Goal: Task Accomplishment & Management: Use online tool/utility

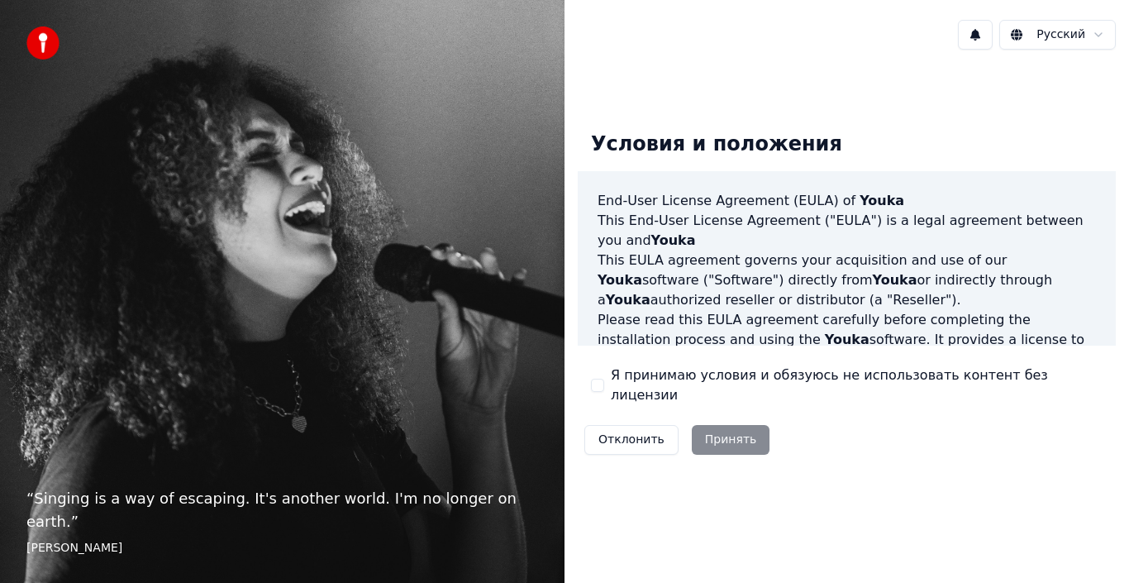
click at [596, 386] on button "Я принимаю условия и обязуюсь не использовать контент без лицензии" at bounding box center [597, 385] width 13 height 13
click at [708, 427] on button "Принять" at bounding box center [731, 440] width 79 height 30
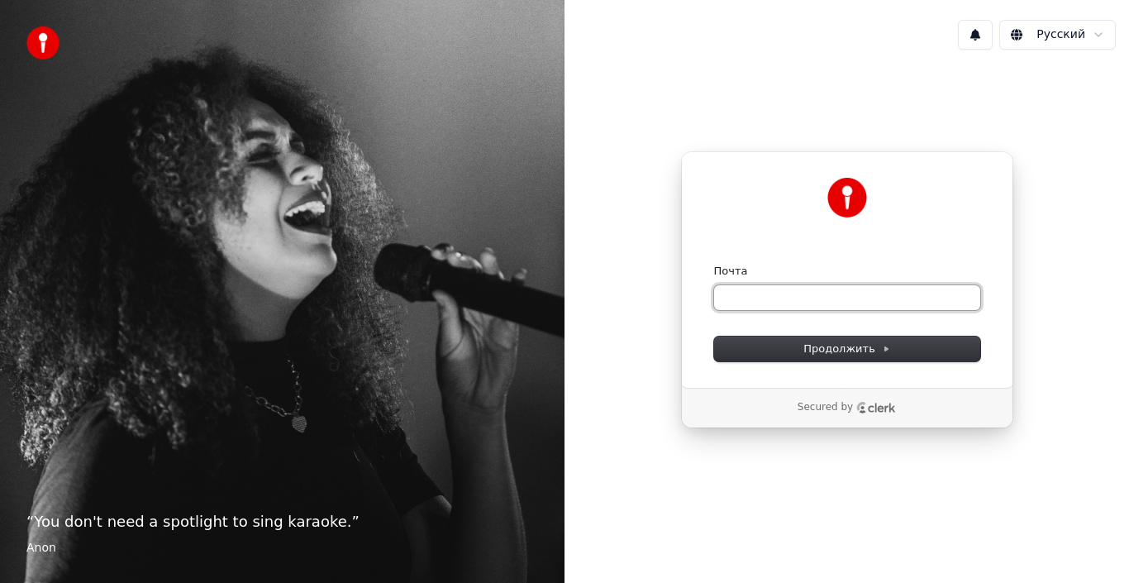
click at [779, 299] on input "Почта" at bounding box center [847, 297] width 266 height 25
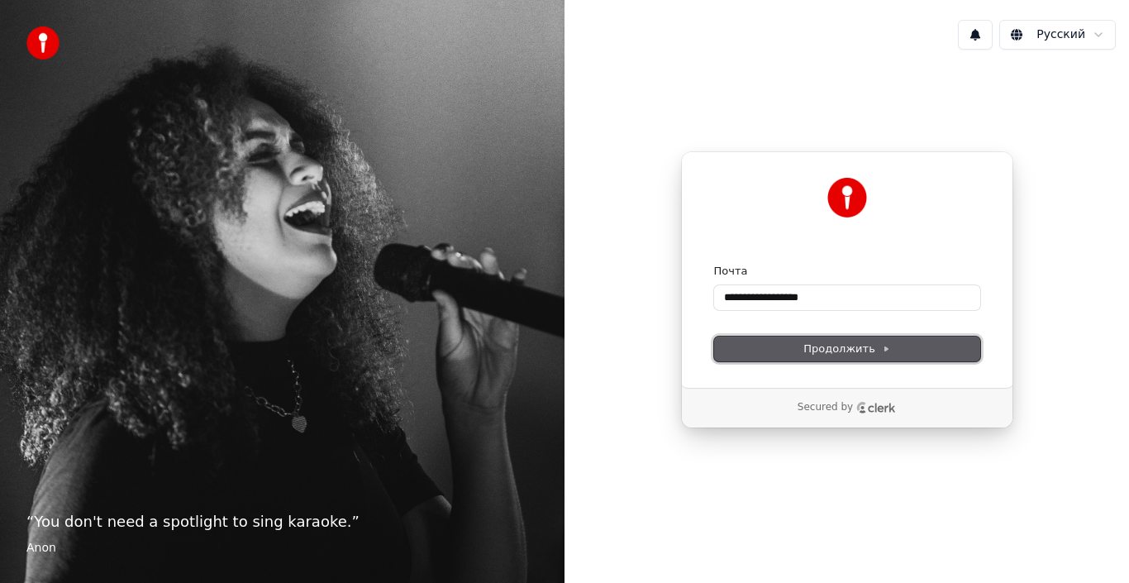
click at [817, 345] on span "Продолжить" at bounding box center [846, 348] width 87 height 15
type input "**********"
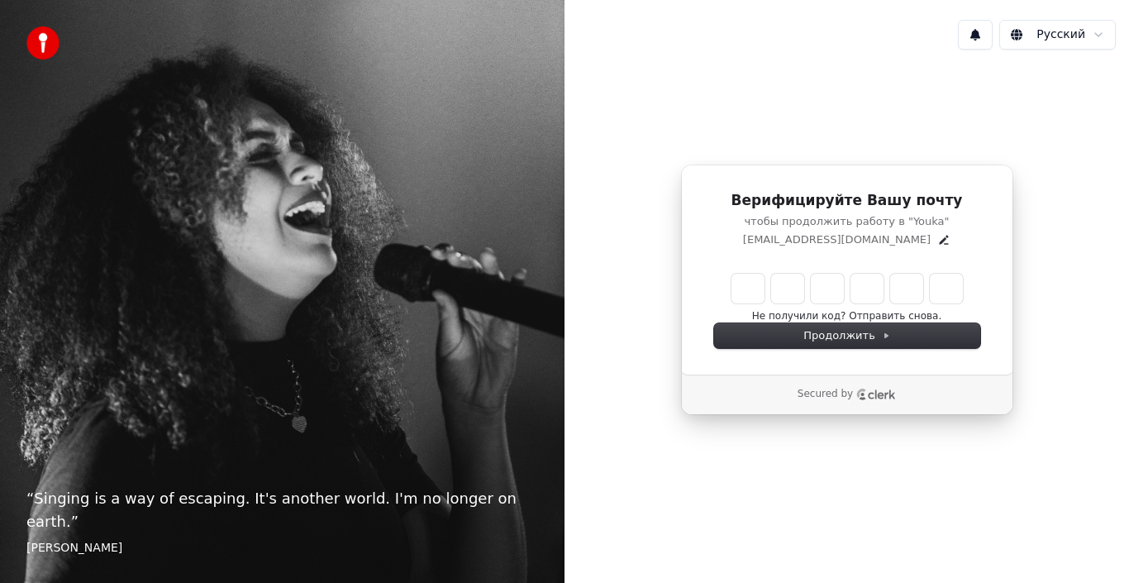
click at [698, 538] on div "[DEMOGRAPHIC_DATA] Верифицируйте Вашу почту чтобы продолжить работу в "Youka" […" at bounding box center [847, 291] width 565 height 583
click at [740, 291] on input "Enter verification code" at bounding box center [864, 289] width 265 height 30
click at [786, 292] on input "*" at bounding box center [864, 289] width 265 height 30
type input "*"
click at [753, 291] on input "*" at bounding box center [864, 289] width 265 height 30
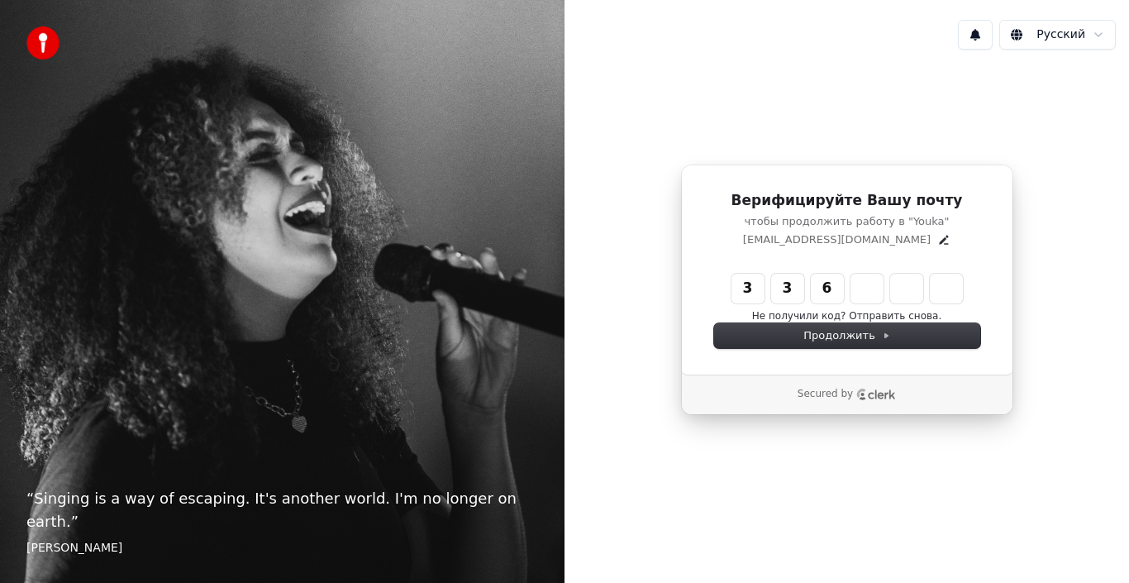
click at [860, 284] on input "***" at bounding box center [864, 289] width 265 height 30
click at [869, 290] on input "***" at bounding box center [864, 289] width 265 height 30
type input "******"
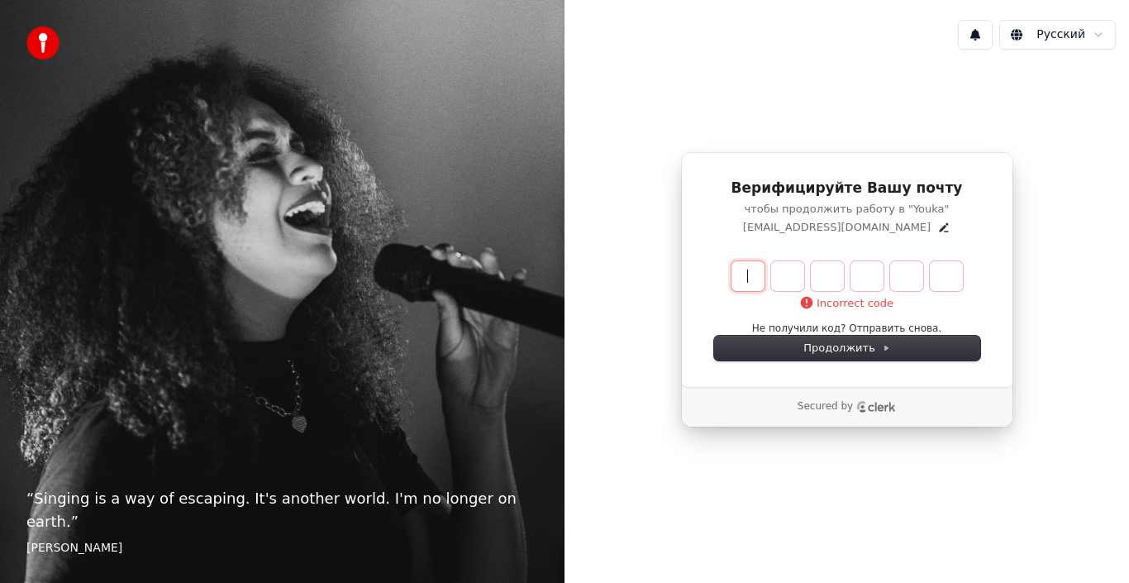
click at [751, 277] on input "Enter verification code" at bounding box center [864, 276] width 265 height 30
type input "******"
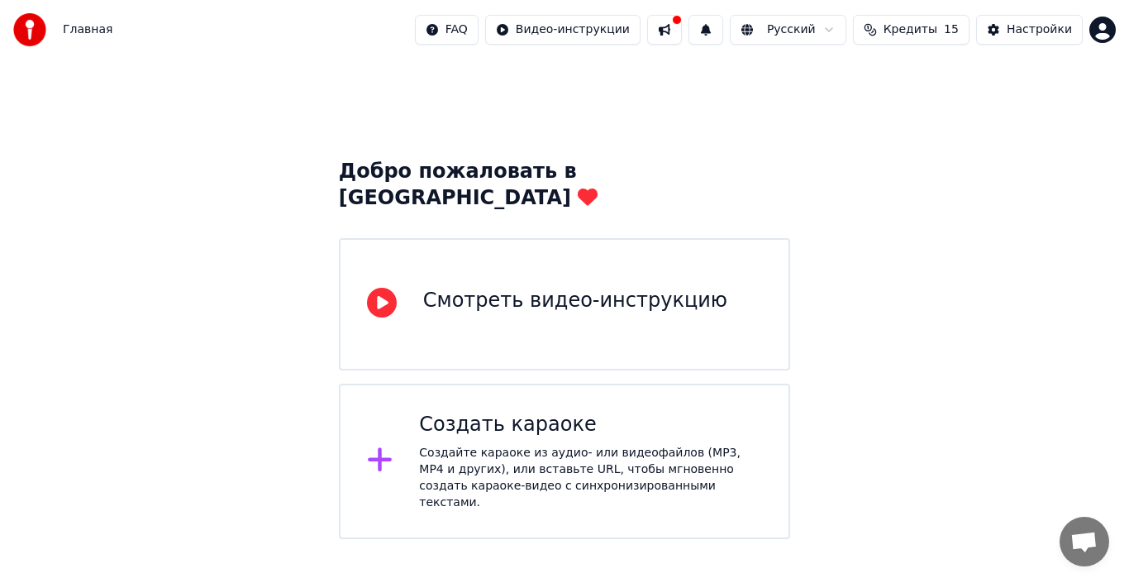
click at [391, 288] on icon at bounding box center [382, 303] width 30 height 30
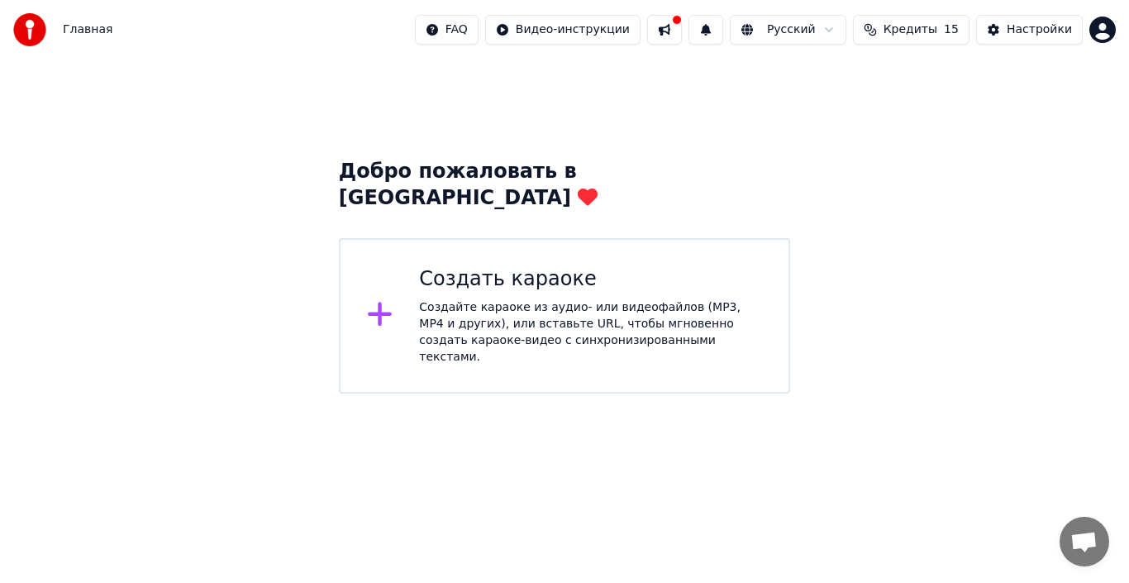
click at [628, 309] on div "Создайте караоке из аудио- или видеофайлов (MP3, MP4 и других), или вставьте UR…" at bounding box center [590, 332] width 343 height 66
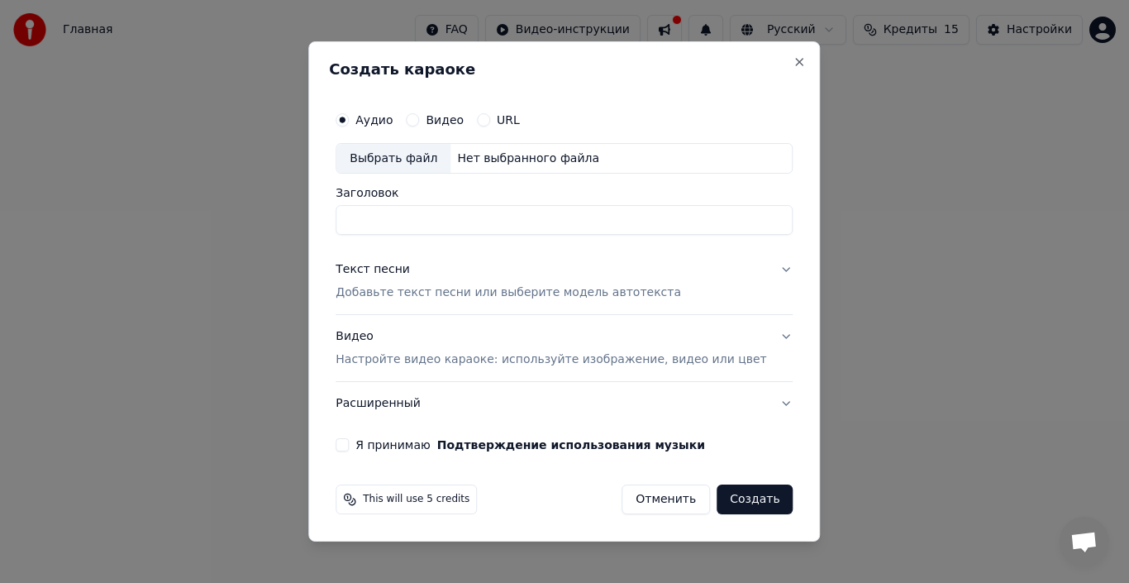
click at [429, 220] on input "Заголовок" at bounding box center [564, 221] width 457 height 30
click at [717, 201] on div "Заголовок" at bounding box center [564, 212] width 457 height 48
click at [452, 225] on input "Заголовок" at bounding box center [564, 221] width 457 height 30
type input "*****"
click at [766, 269] on button "Текст песни Добавьте текст песни или выберите модель автотекста" at bounding box center [564, 282] width 457 height 66
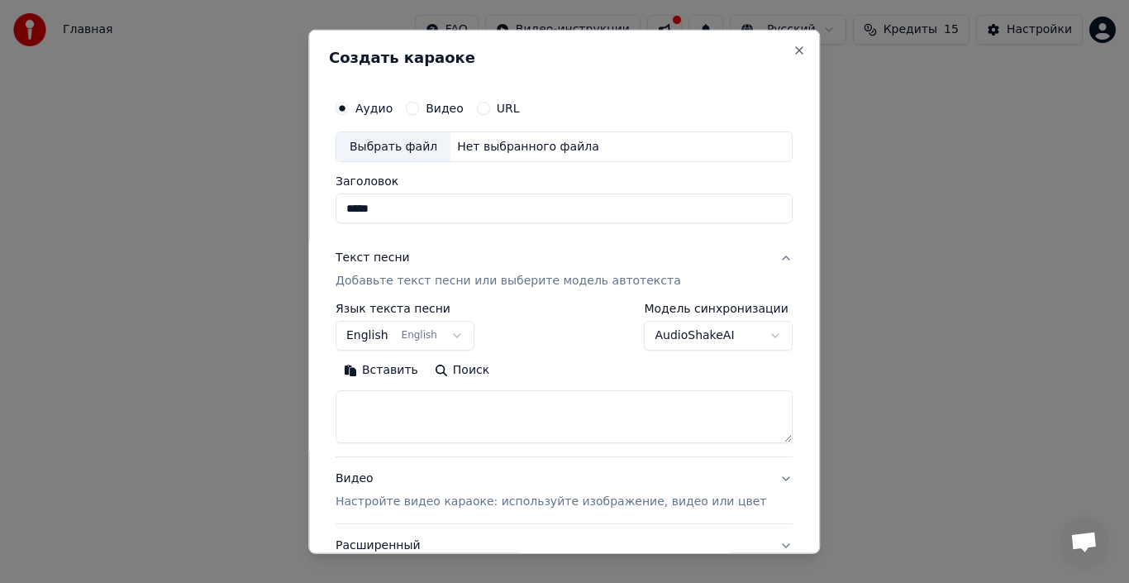
click at [767, 269] on div "**********" at bounding box center [564, 342] width 470 height 516
click at [473, 334] on button "English English" at bounding box center [405, 336] width 139 height 30
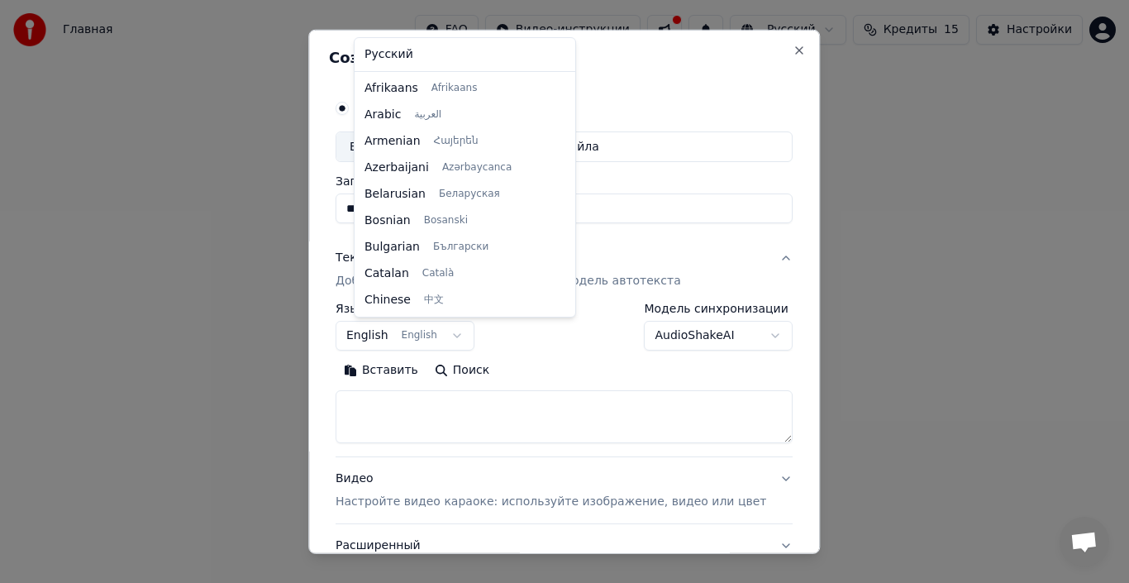
click at [464, 332] on div at bounding box center [564, 291] width 1129 height 583
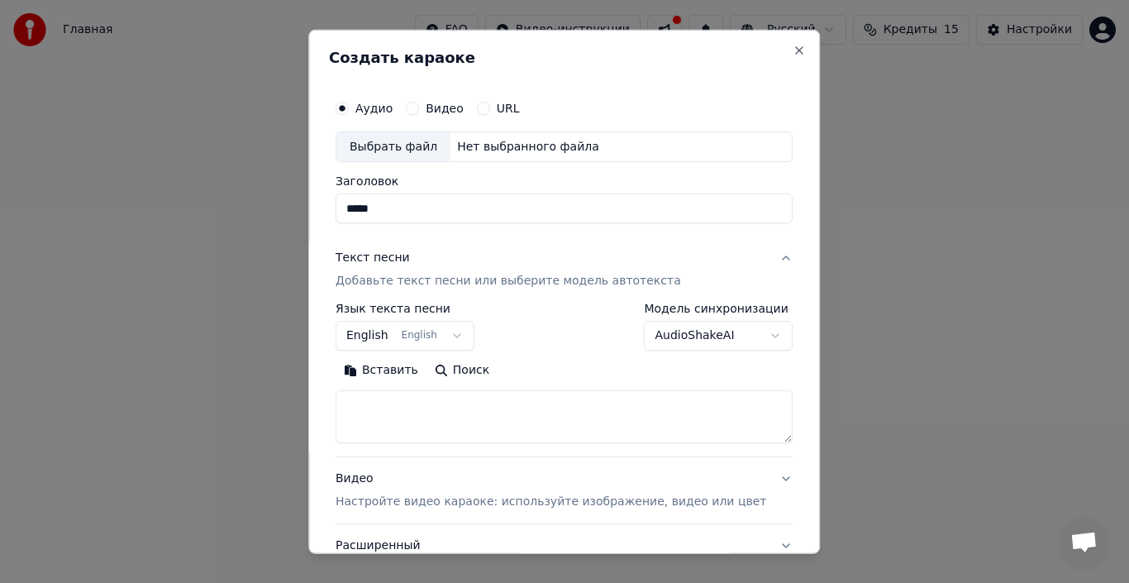
click at [464, 332] on button "English English" at bounding box center [405, 336] width 139 height 30
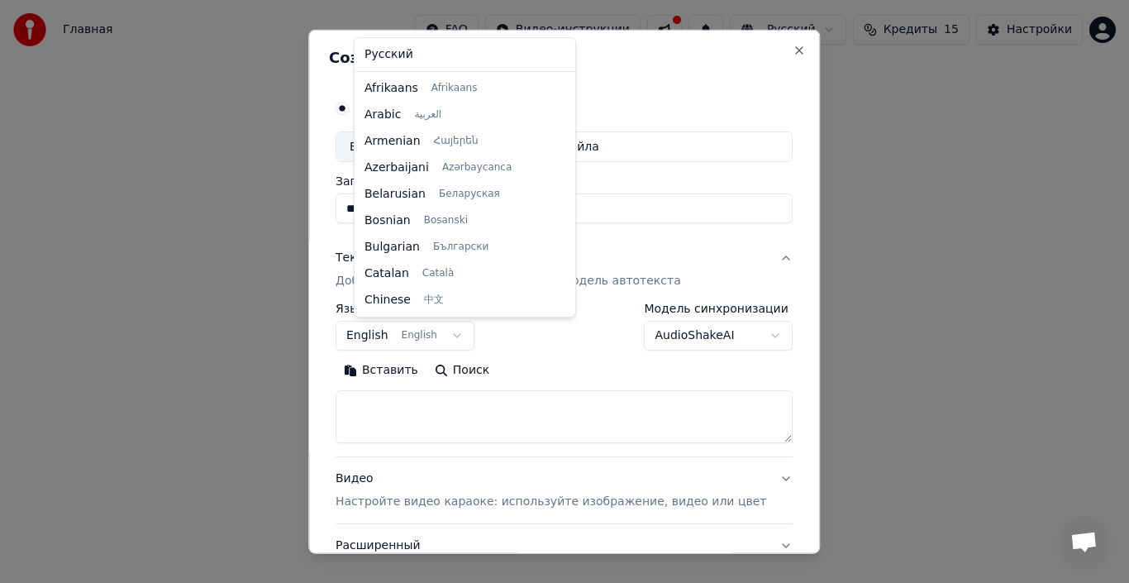
scroll to position [132, 0]
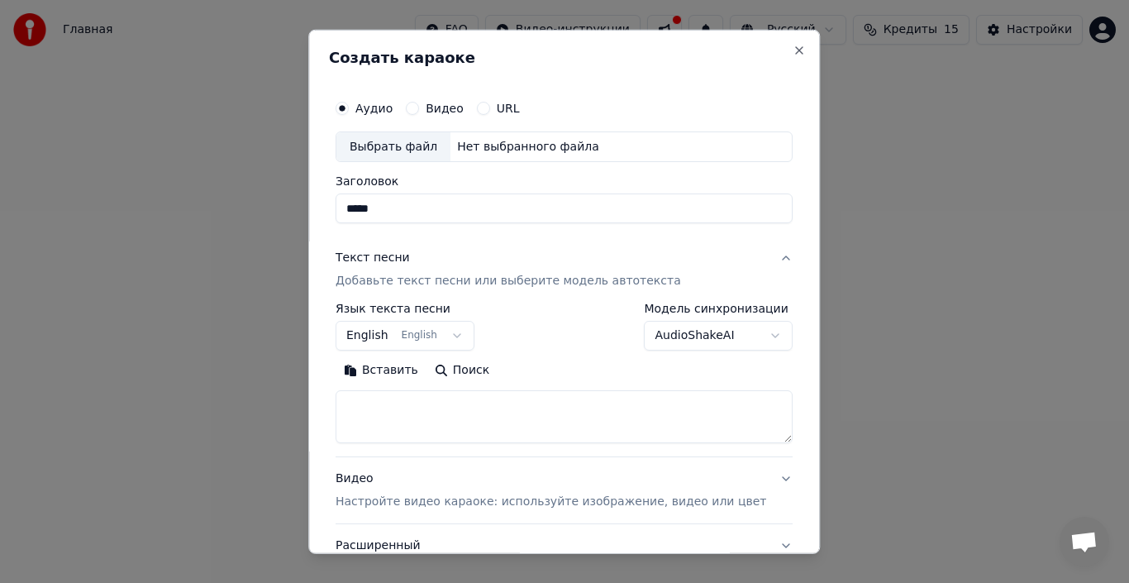
click at [467, 332] on button "English English" at bounding box center [405, 336] width 139 height 30
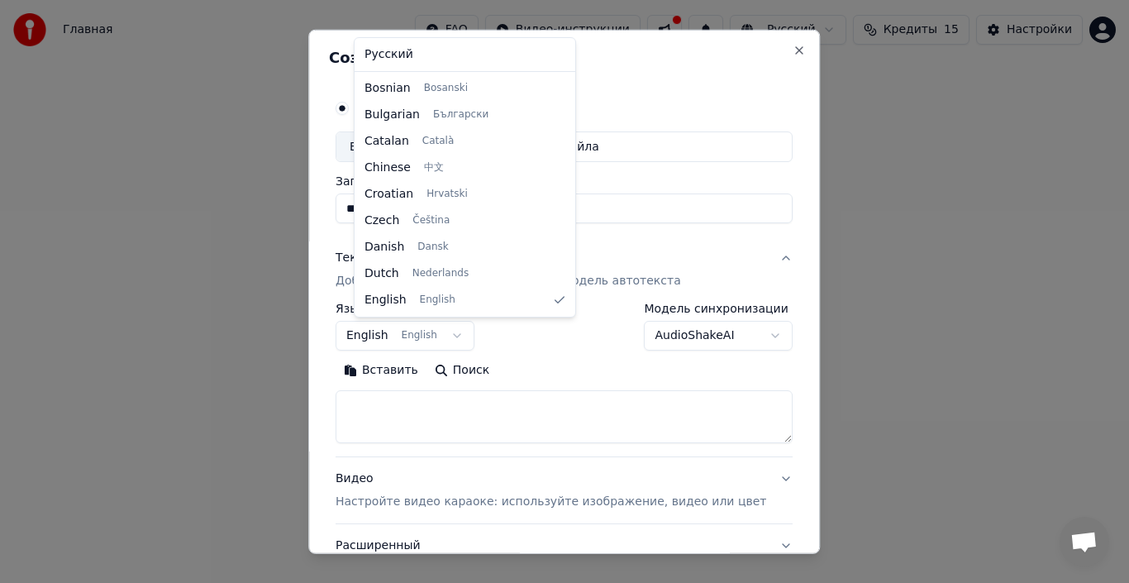
select select "**"
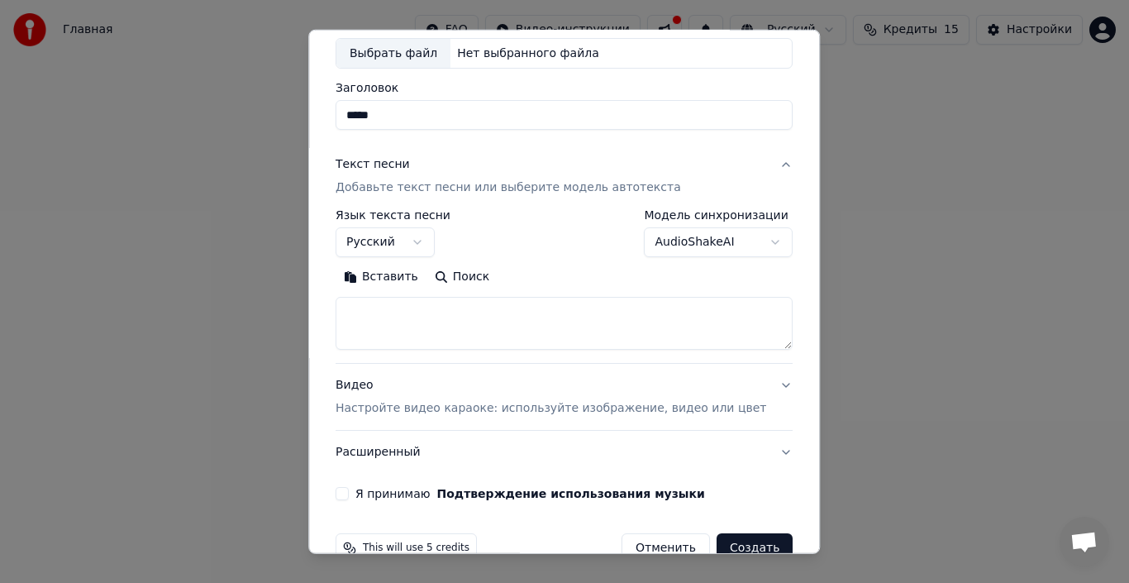
scroll to position [100, 0]
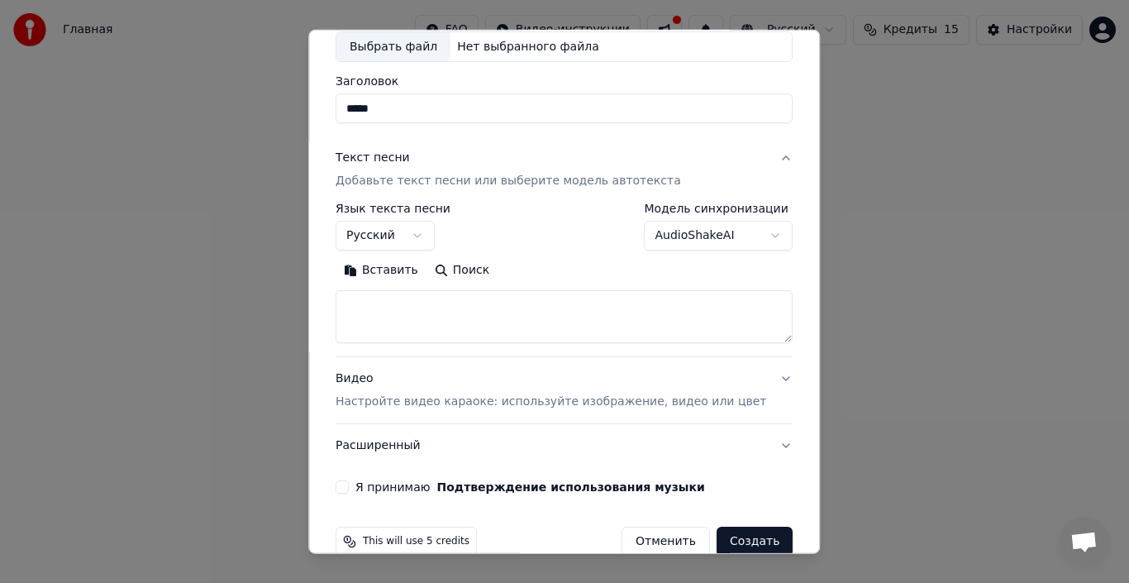
click at [349, 489] on button "Я принимаю Подтверждение использования музыки" at bounding box center [342, 486] width 13 height 13
click at [584, 186] on p "Добавьте текст песни или выберите модель автотекста" at bounding box center [509, 181] width 346 height 17
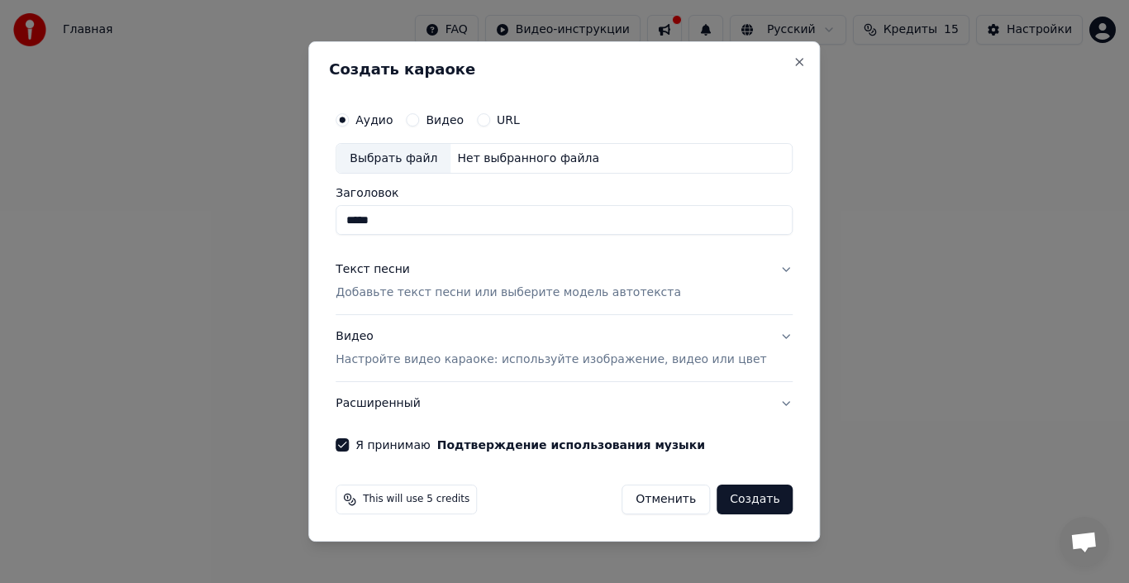
click at [572, 296] on p "Добавьте текст песни или выберите модель автотекста" at bounding box center [509, 293] width 346 height 17
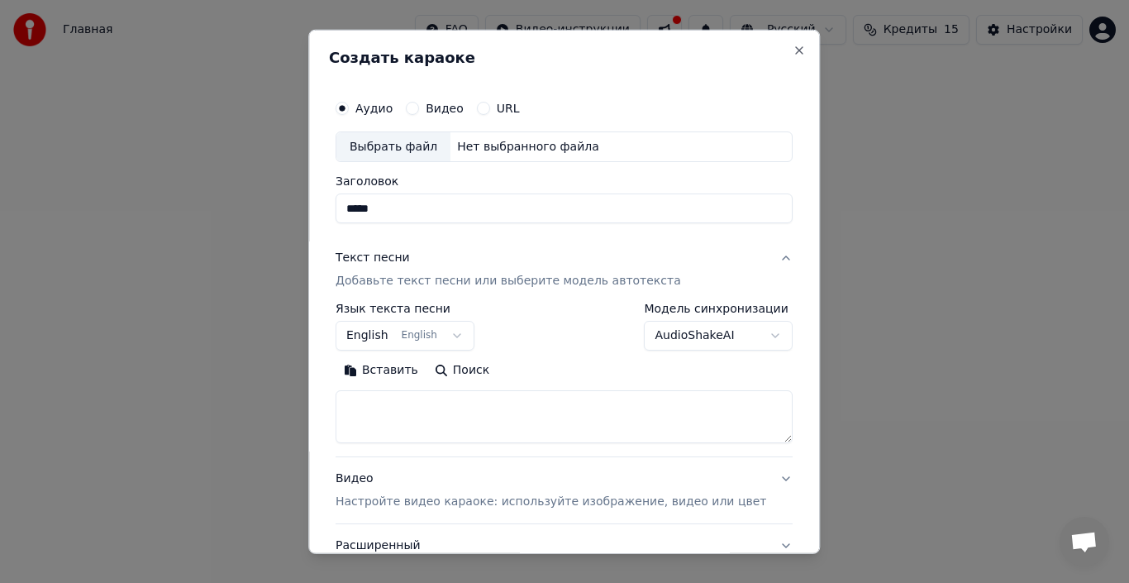
click at [571, 285] on p "Добавьте текст песни или выберите модель автотекста" at bounding box center [509, 281] width 346 height 17
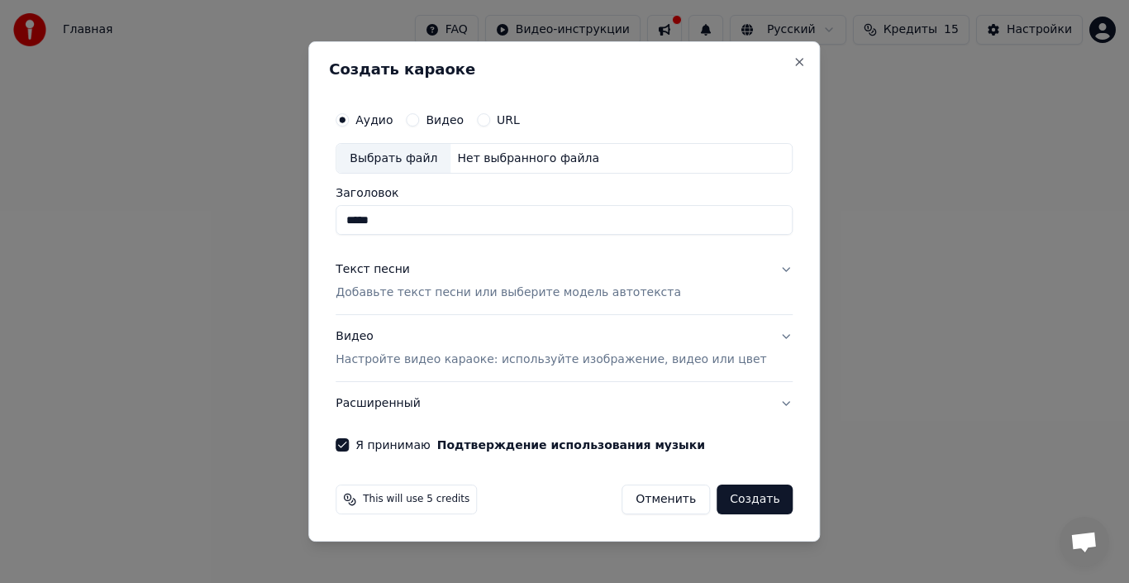
click at [717, 495] on button "Создать" at bounding box center [755, 499] width 76 height 30
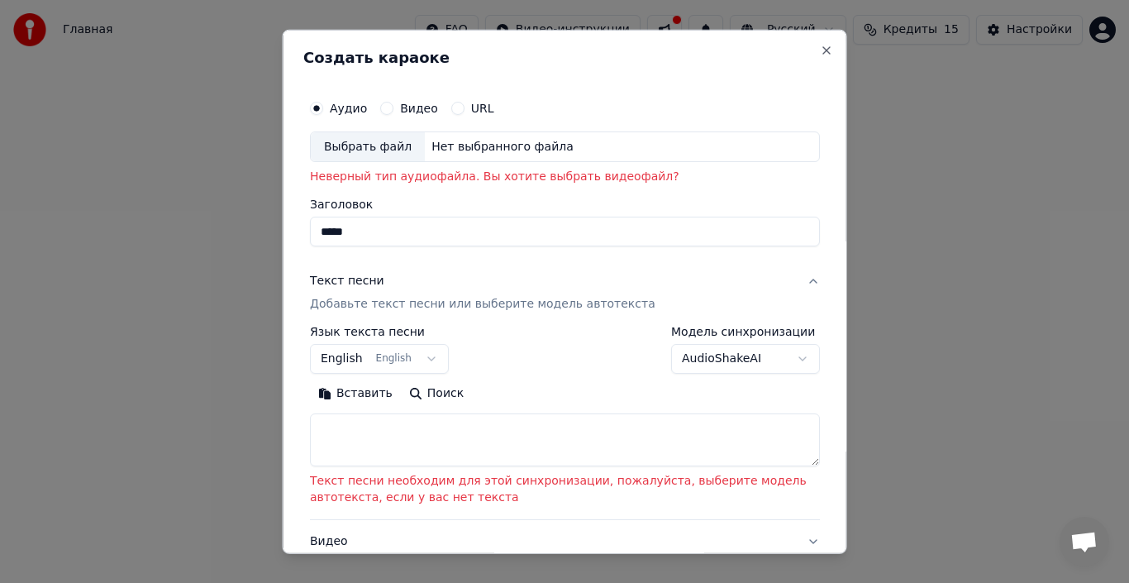
click at [478, 445] on textarea at bounding box center [565, 439] width 510 height 53
click at [446, 447] on textarea at bounding box center [565, 439] width 510 height 53
click at [355, 443] on textarea at bounding box center [565, 439] width 510 height 53
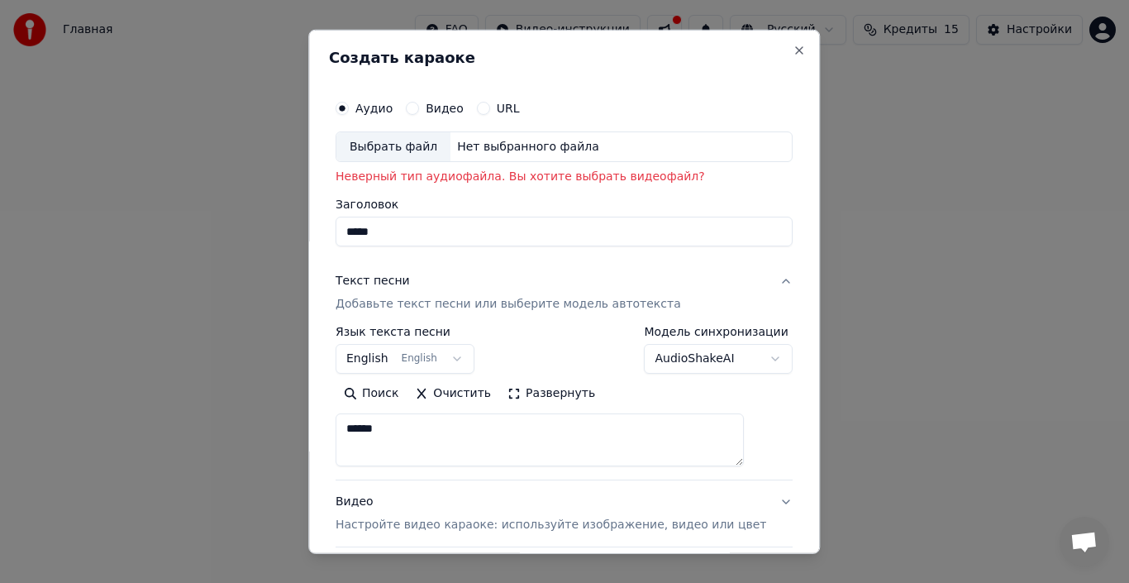
type textarea "******"
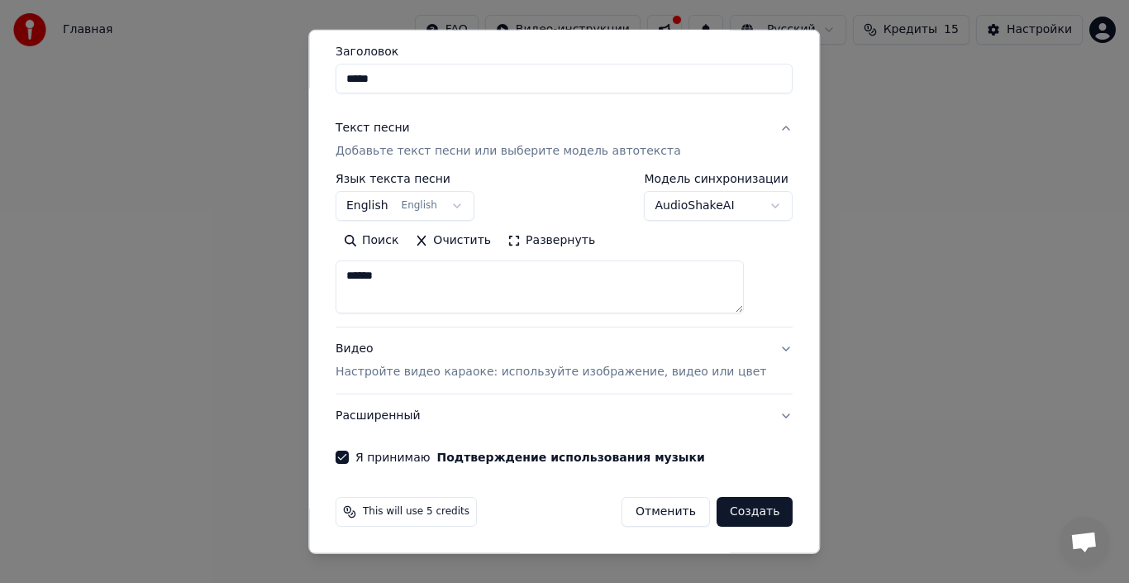
click at [741, 507] on button "Создать" at bounding box center [755, 512] width 76 height 30
select select "**"
click at [727, 510] on button "Создать" at bounding box center [755, 512] width 76 height 30
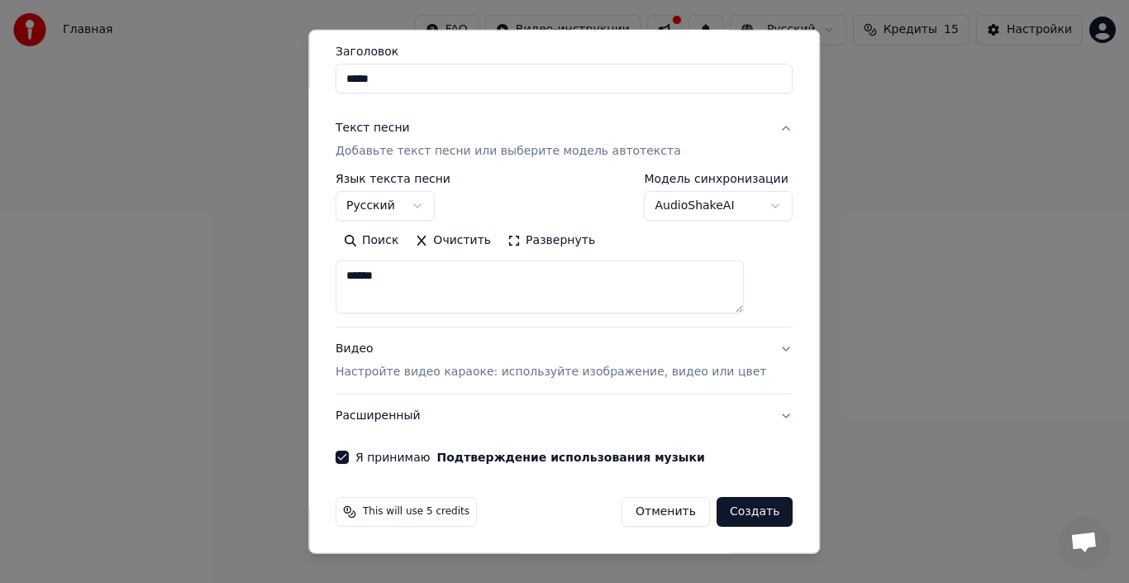
click at [449, 370] on p "Настройте видео караоке: используйте изображение, видео или цвет" at bounding box center [551, 372] width 431 height 17
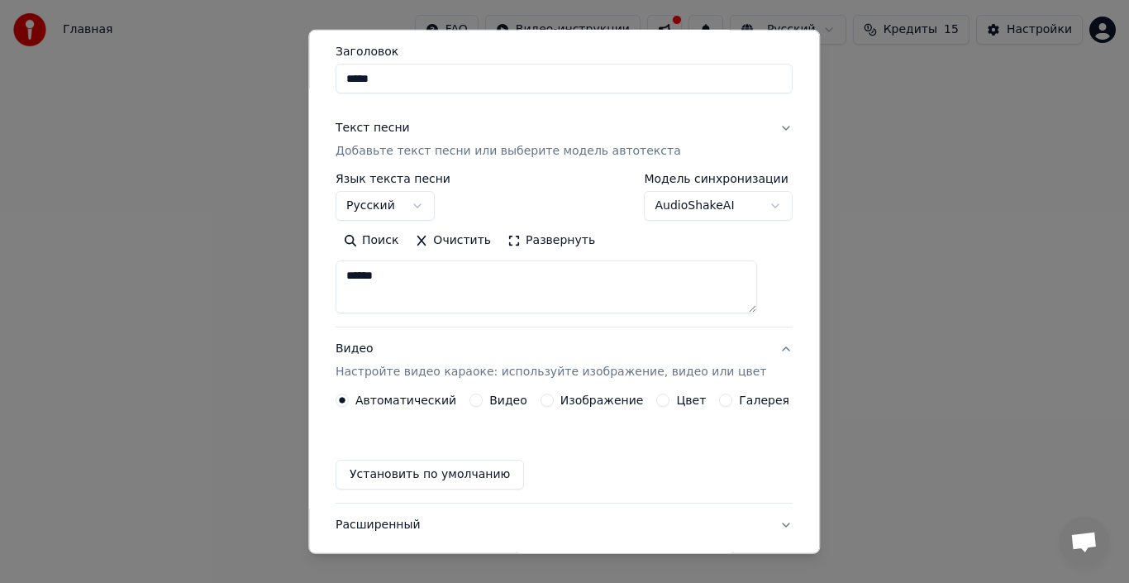
scroll to position [108, 0]
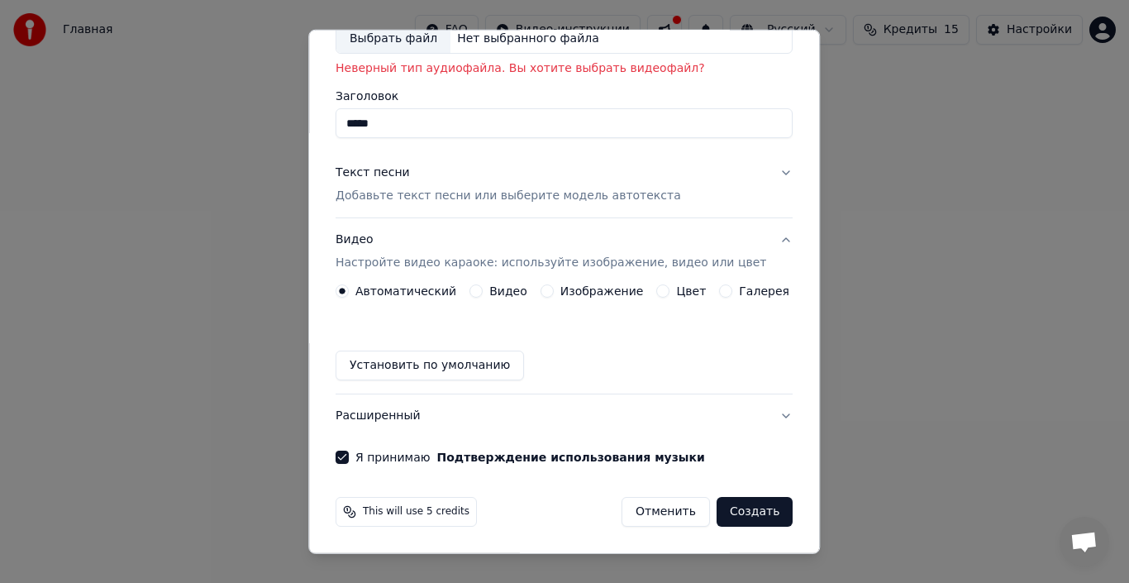
click at [483, 288] on button "Видео" at bounding box center [475, 290] width 13 height 13
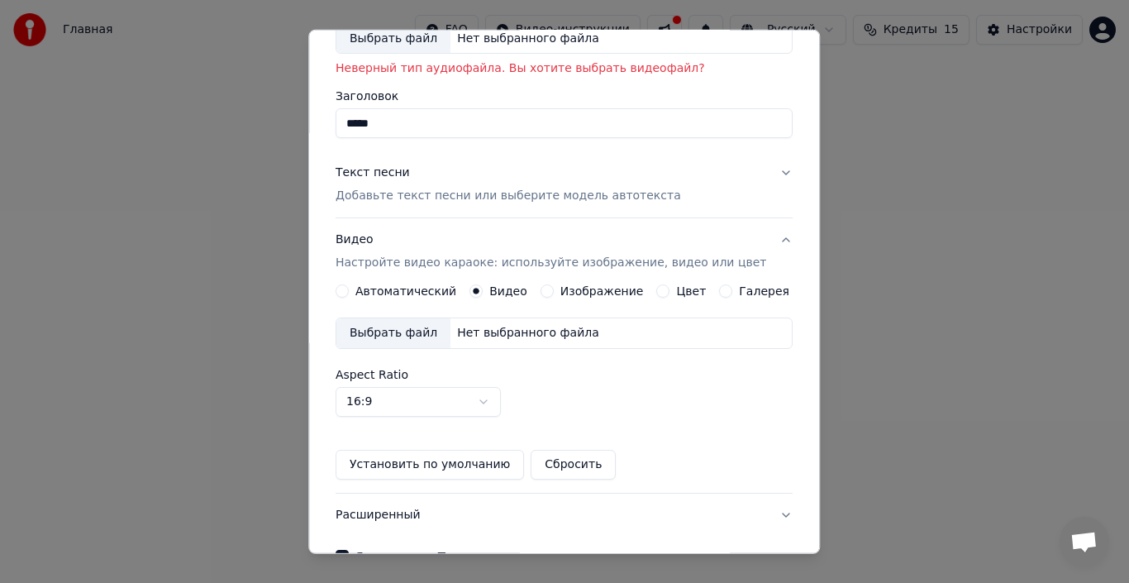
scroll to position [207, 0]
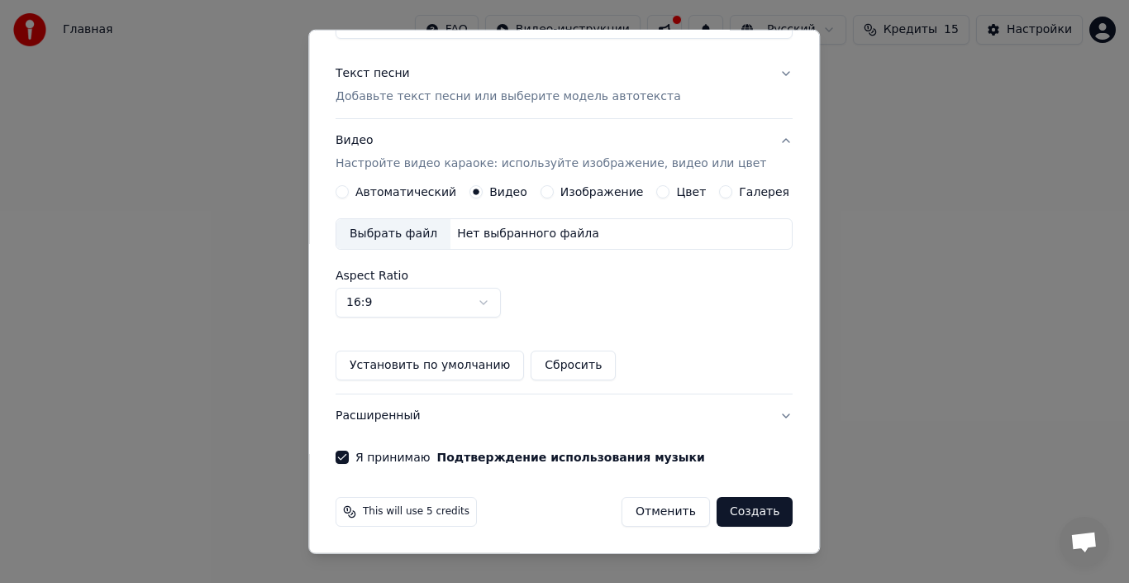
click at [746, 503] on button "Создать" at bounding box center [755, 512] width 76 height 30
click at [567, 103] on p "Добавьте текст песни или выберите модель автотекста" at bounding box center [509, 96] width 346 height 17
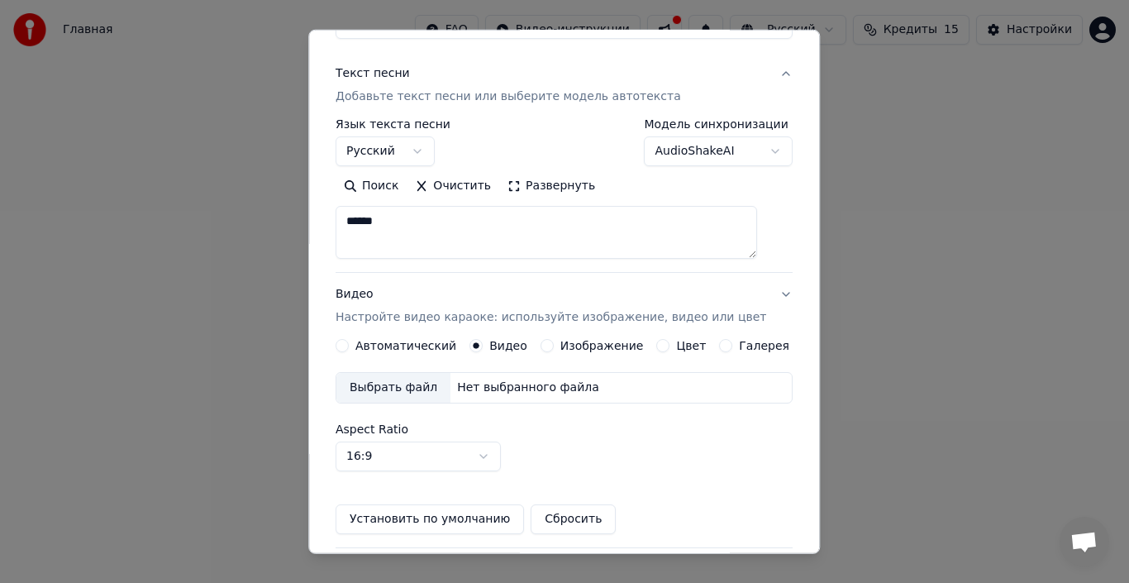
scroll to position [153, 0]
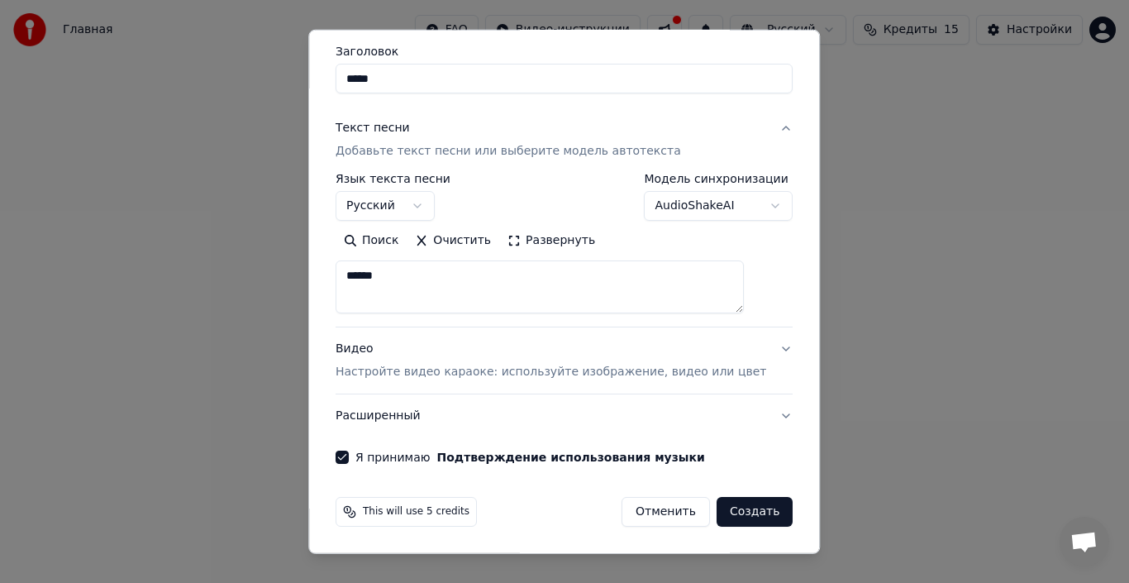
click at [746, 200] on body "**********" at bounding box center [564, 196] width 1129 height 393
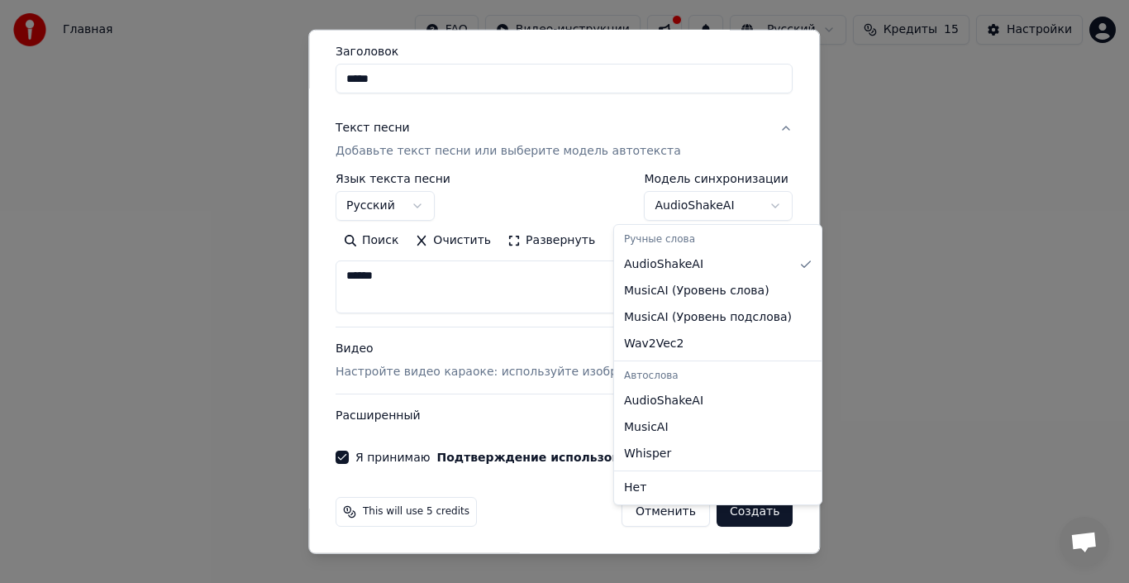
select select "**********"
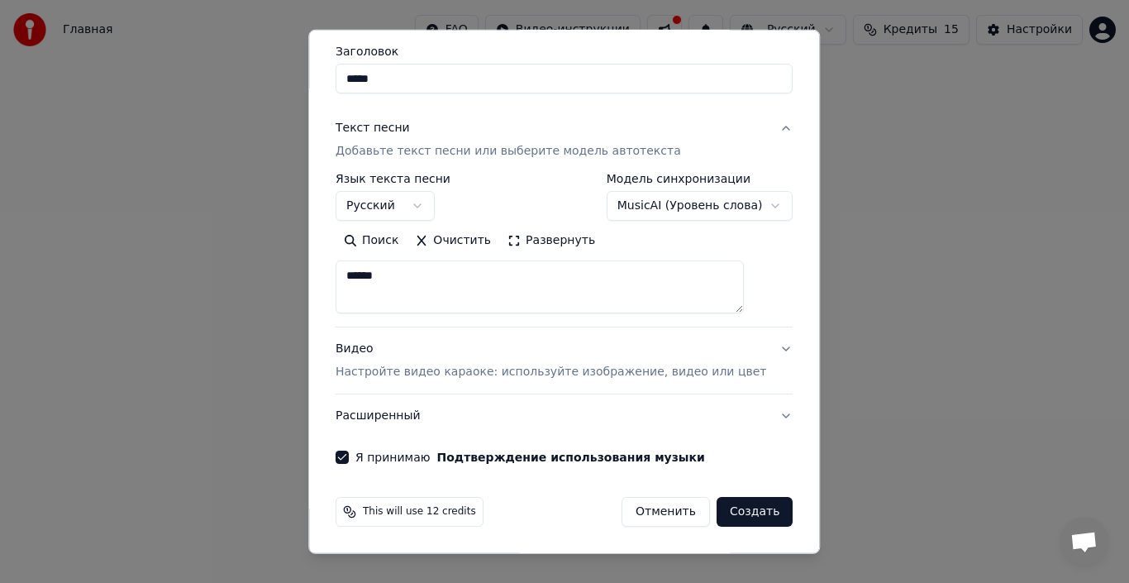
click at [724, 509] on button "Создать" at bounding box center [755, 512] width 76 height 30
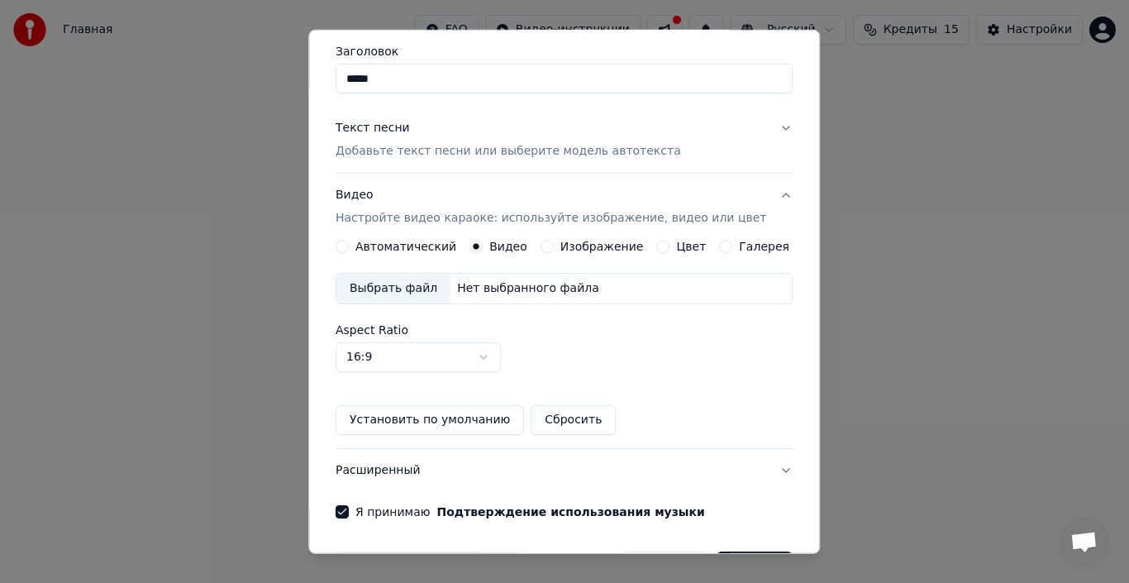
scroll to position [207, 0]
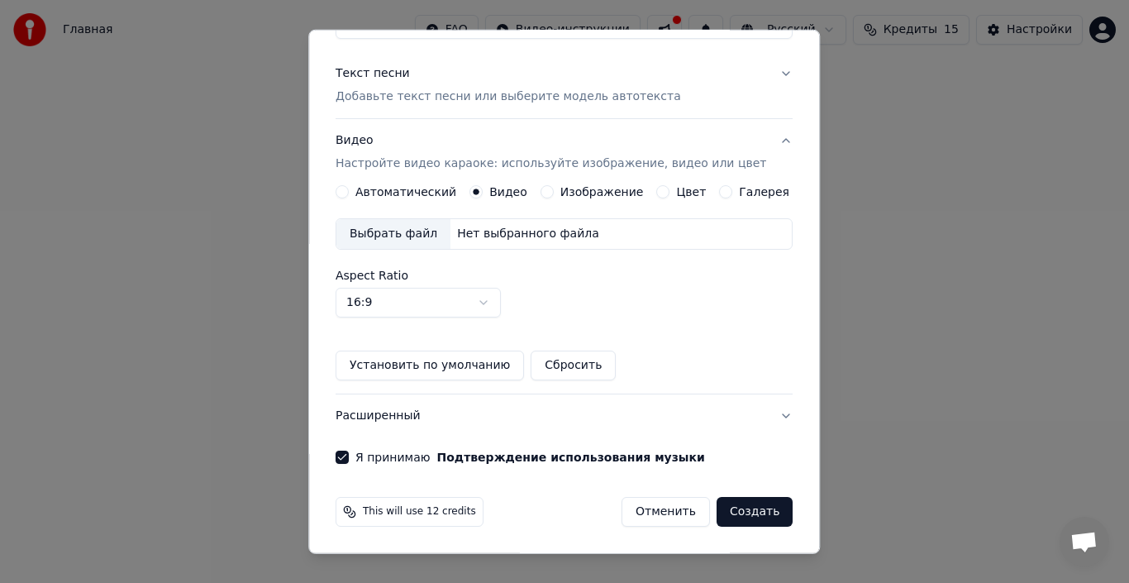
click at [743, 512] on button "Создать" at bounding box center [755, 512] width 76 height 30
click at [449, 518] on span "This will use 12 credits" at bounding box center [419, 511] width 113 height 13
click at [493, 313] on body "Главная FAQ Видео-инструкции Русский Кредиты 15 Настройки Добро пожаловать в Yo…" at bounding box center [564, 196] width 1129 height 393
click at [564, 331] on body "Главная FAQ Видео-инструкции Русский Кредиты 15 Настройки Добро пожаловать в Yo…" at bounding box center [564, 196] width 1129 height 393
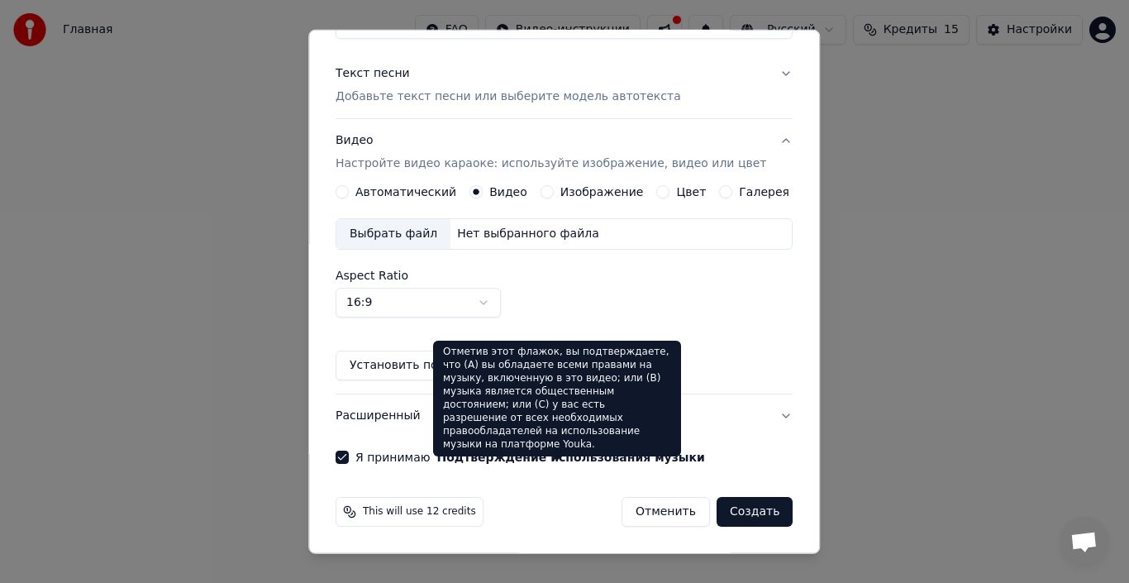
click at [464, 460] on button "Подтверждение использования музыки" at bounding box center [571, 457] width 268 height 12
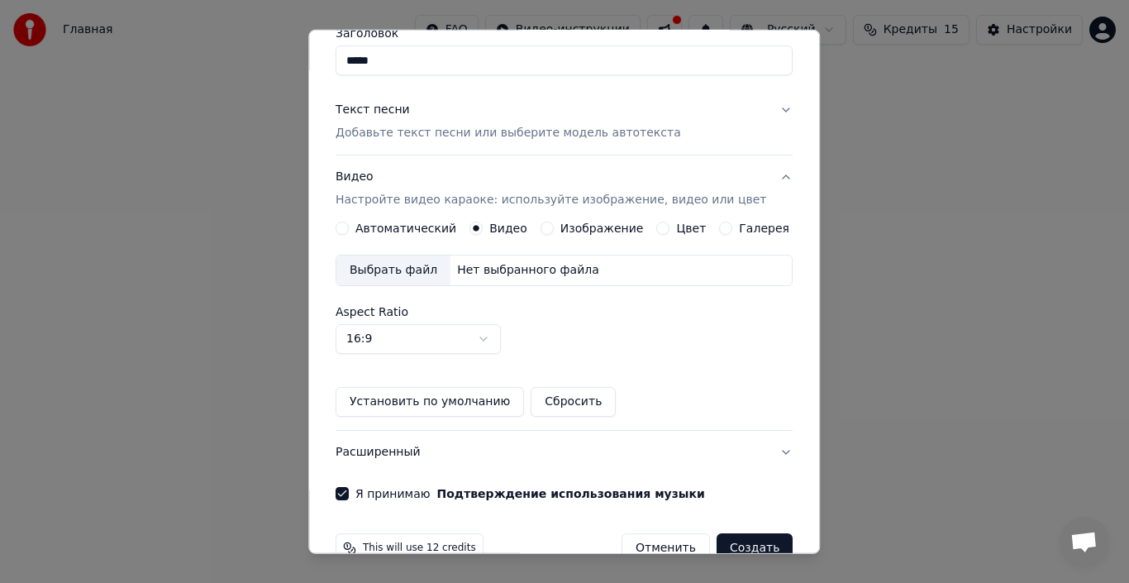
scroll to position [0, 0]
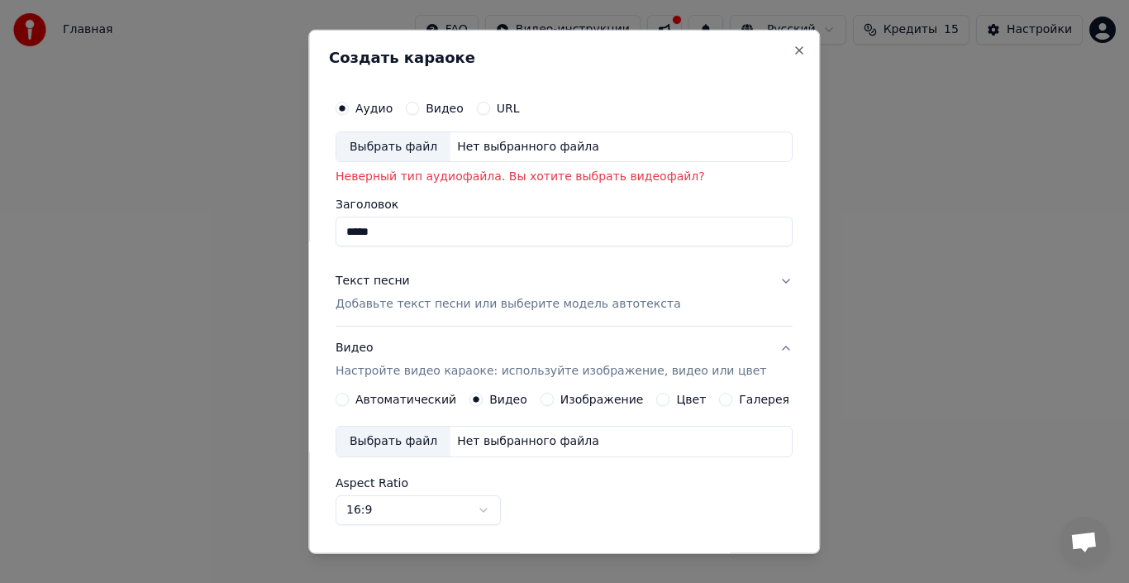
click at [419, 109] on button "Видео" at bounding box center [412, 107] width 13 height 13
click at [360, 105] on div "Аудио" at bounding box center [364, 107] width 57 height 13
click at [349, 110] on button "Аудио" at bounding box center [342, 107] width 13 height 13
click at [354, 391] on button "Видео Настройте видео караоке: используйте изображение, видео или цвет" at bounding box center [564, 360] width 457 height 66
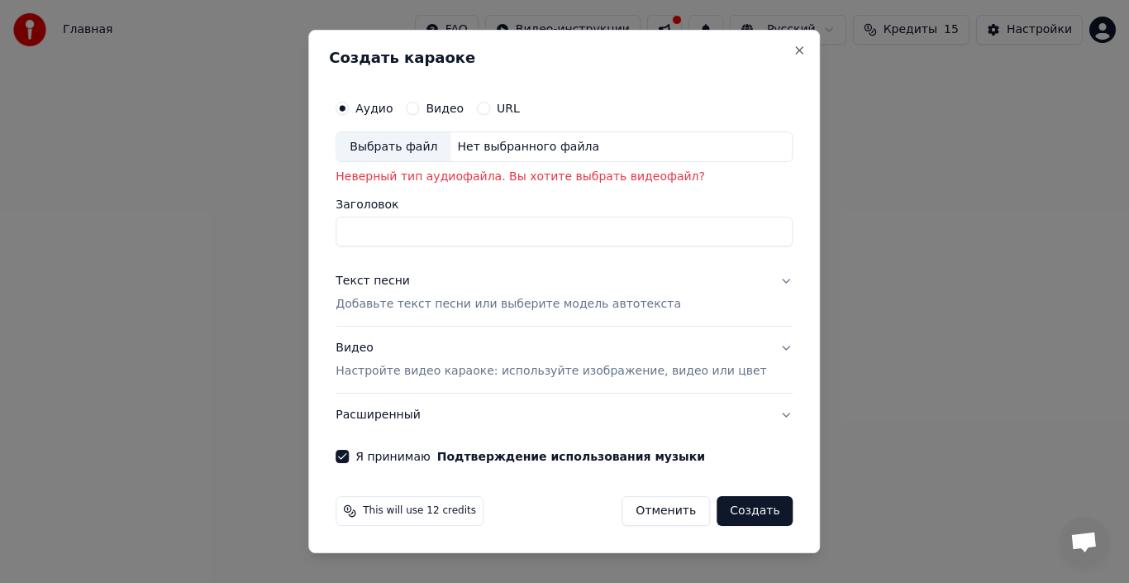
click at [744, 504] on button "Создать" at bounding box center [755, 511] width 76 height 30
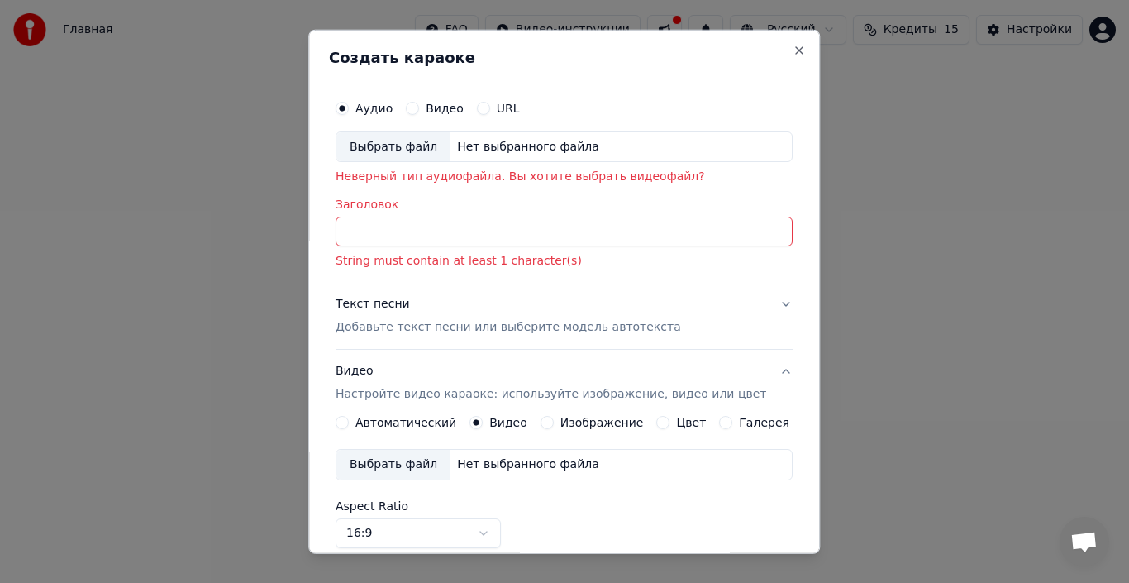
click at [582, 231] on input "Заголовок" at bounding box center [564, 232] width 457 height 30
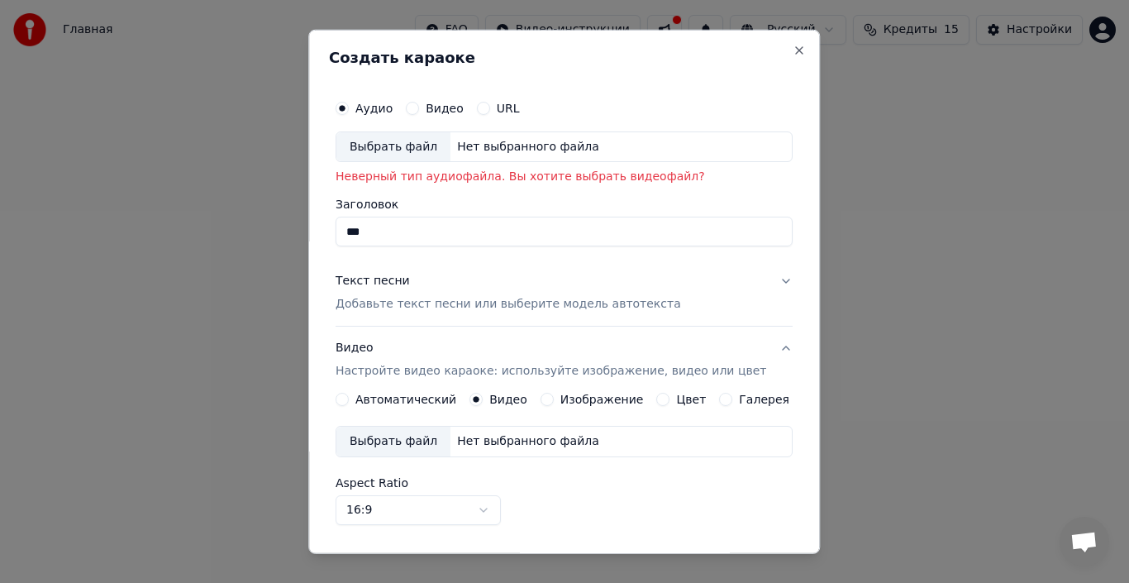
type input "***"
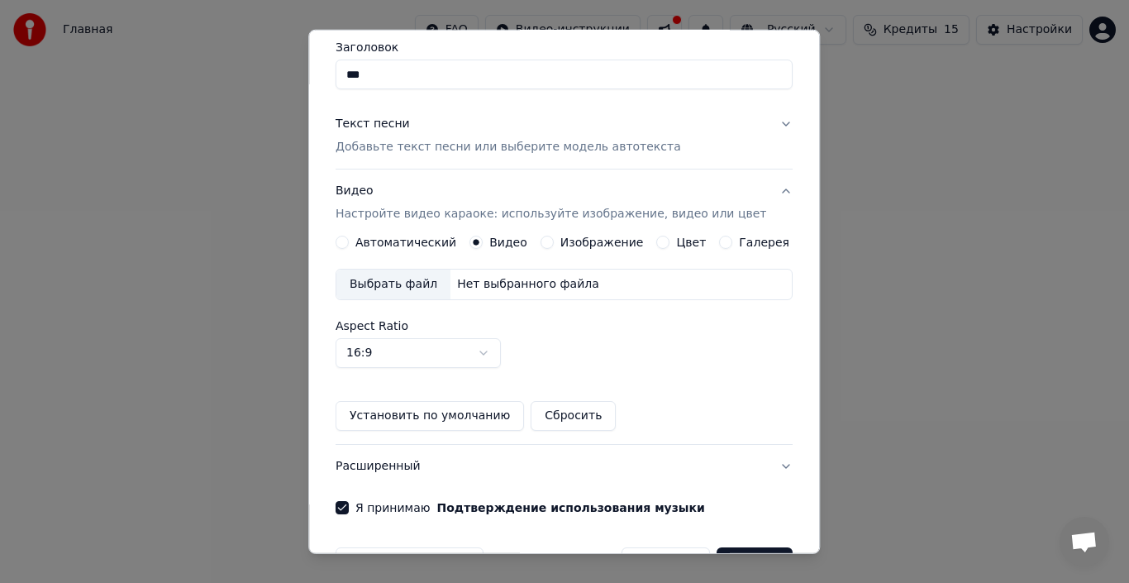
scroll to position [159, 0]
click at [746, 547] on button "Создать" at bounding box center [755, 561] width 76 height 30
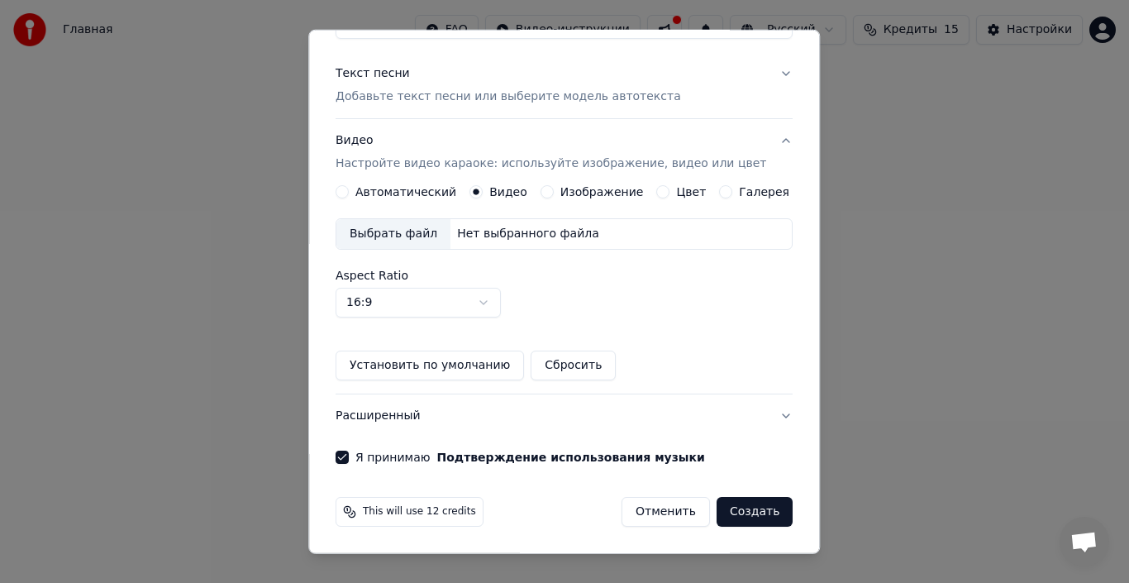
click at [757, 502] on button "Создать" at bounding box center [755, 512] width 76 height 30
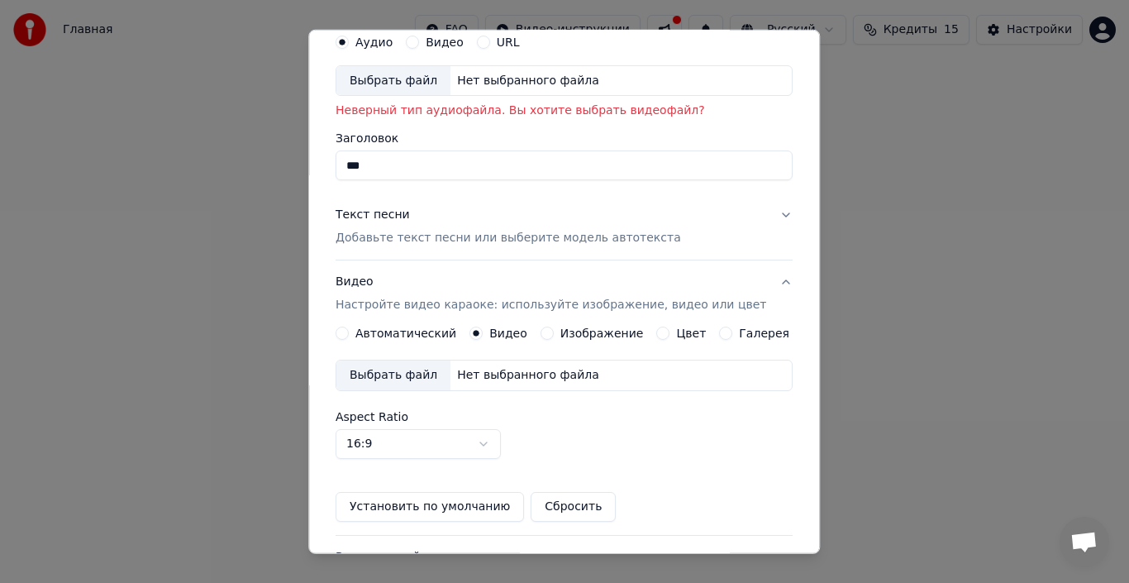
scroll to position [0, 0]
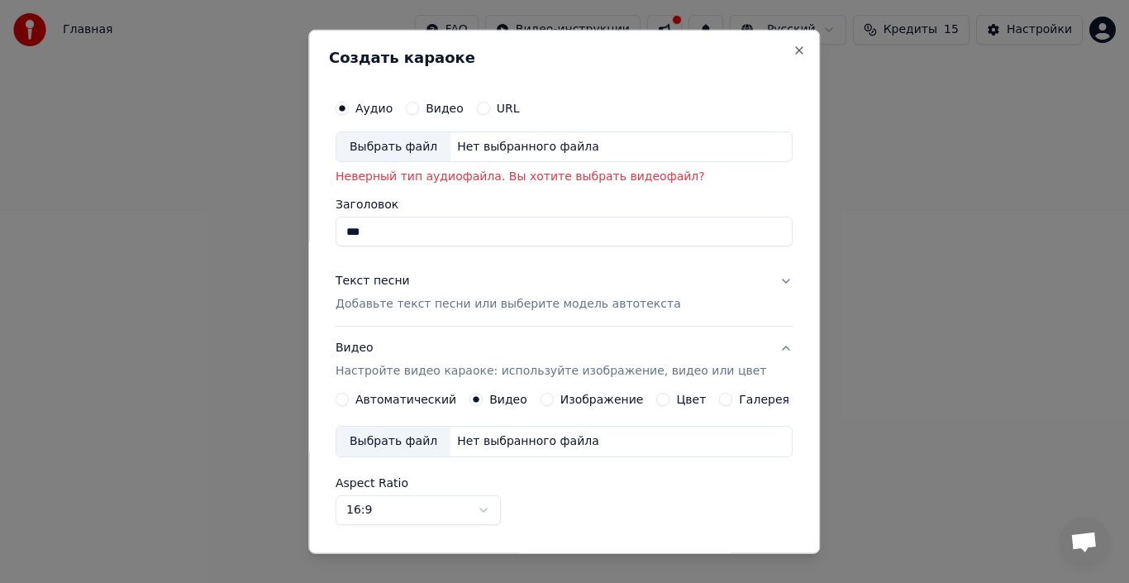
click at [545, 150] on div "Нет выбранного файла" at bounding box center [527, 146] width 155 height 17
click at [432, 105] on div "Видео" at bounding box center [435, 107] width 58 height 13
click at [419, 107] on button "Видео" at bounding box center [412, 107] width 13 height 13
click at [416, 108] on circle "button" at bounding box center [413, 108] width 6 height 6
click at [422, 228] on input "Заголовок" at bounding box center [564, 232] width 457 height 30
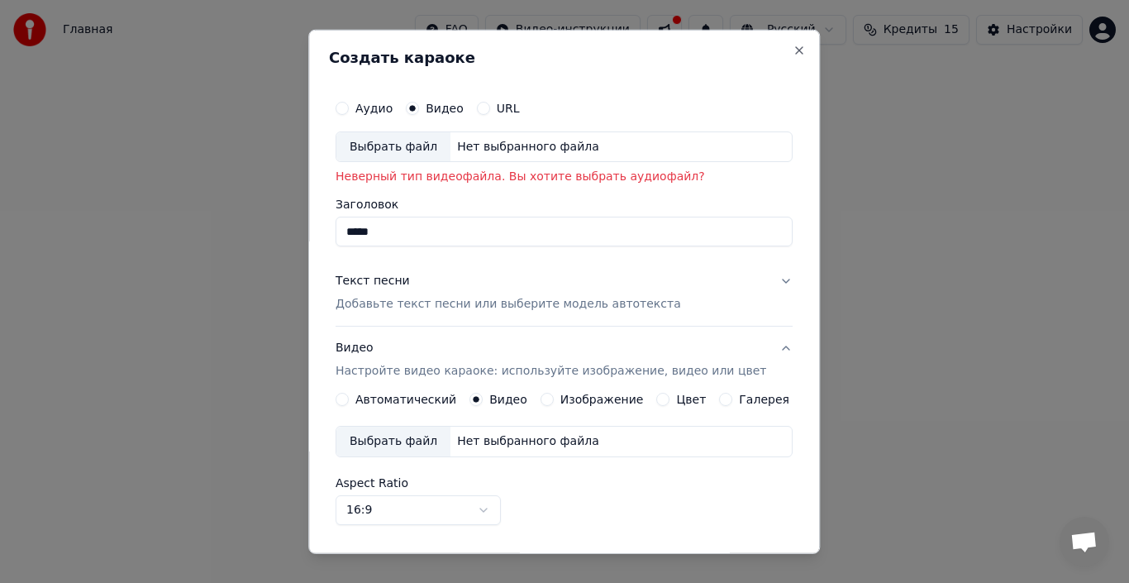
scroll to position [207, 0]
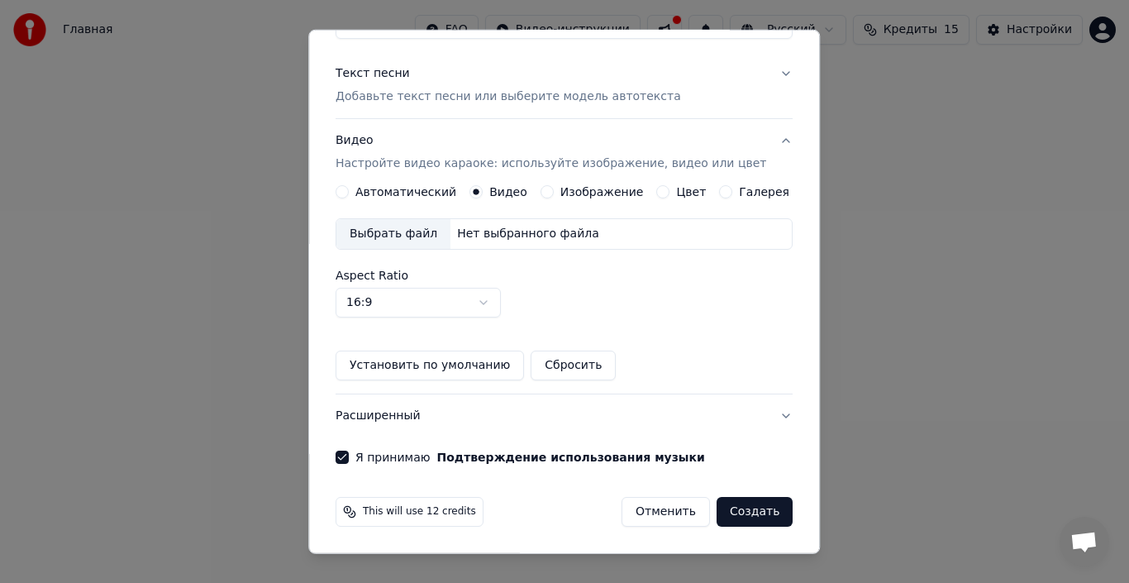
click at [740, 515] on button "Создать" at bounding box center [755, 512] width 76 height 30
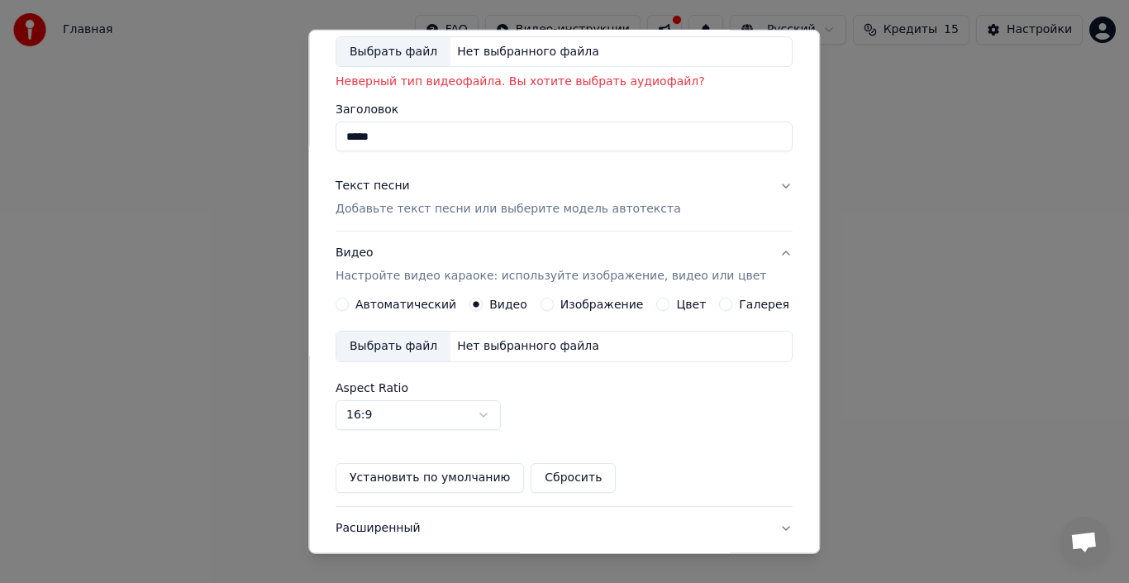
scroll to position [0, 0]
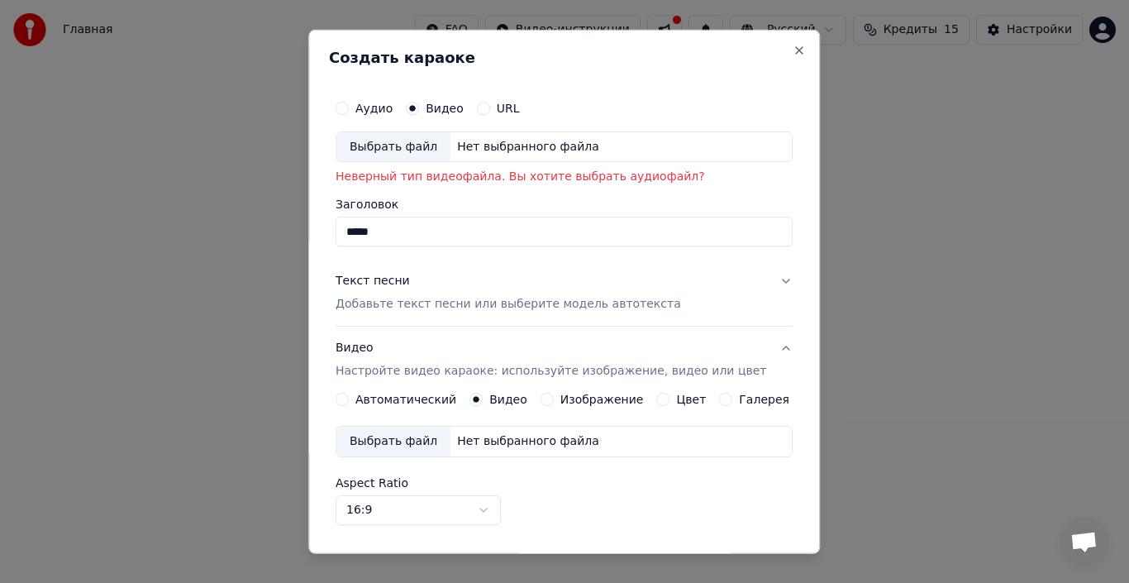
click at [493, 144] on div "Нет выбранного файла" at bounding box center [527, 146] width 155 height 17
type input "**********"
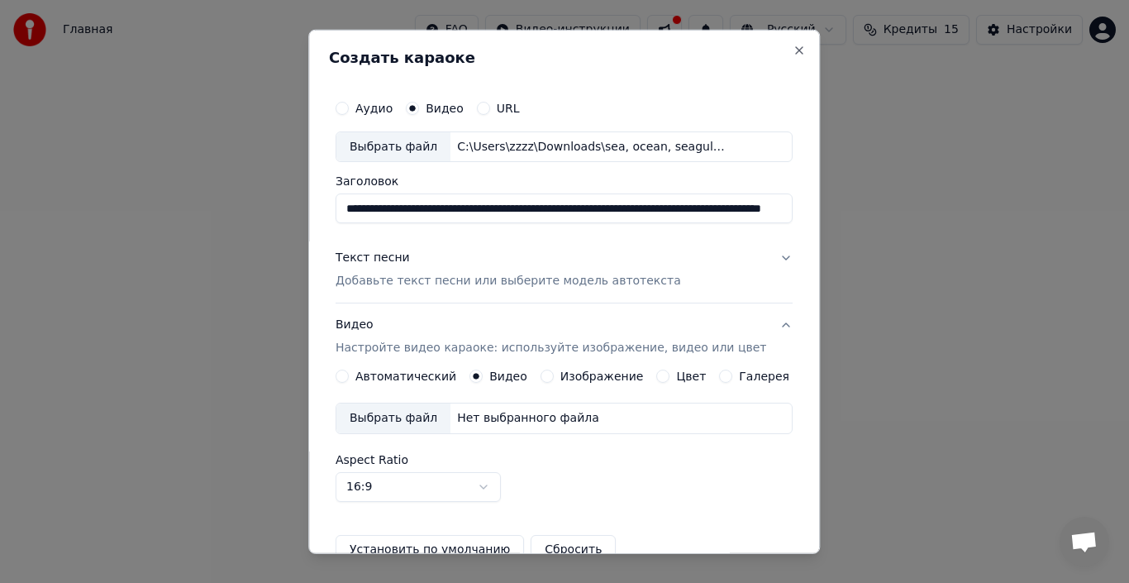
scroll to position [184, 0]
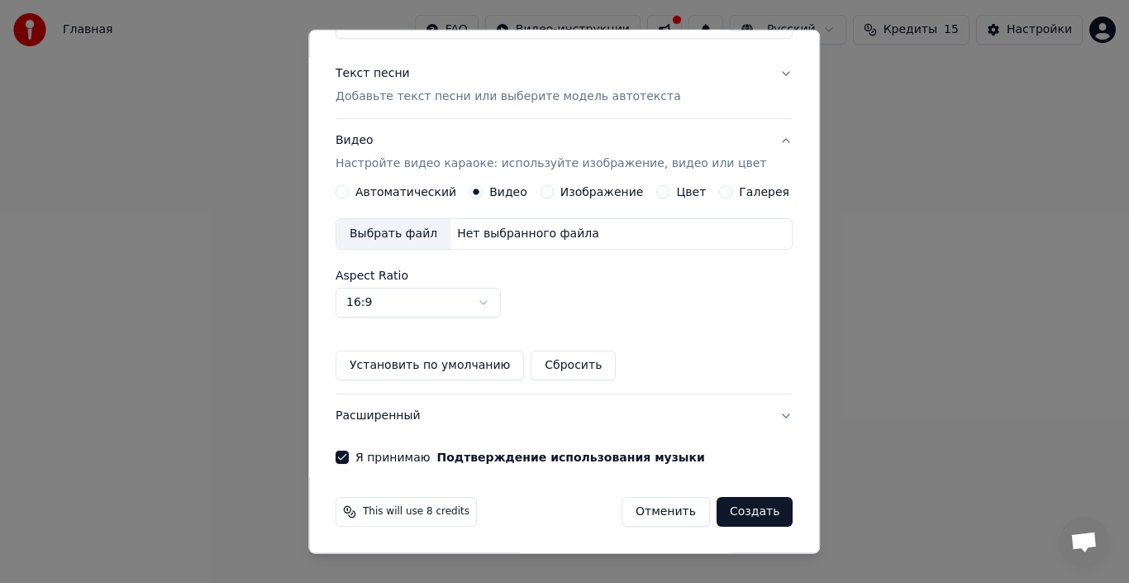
click at [737, 503] on button "Создать" at bounding box center [755, 512] width 76 height 30
click at [719, 513] on button "Создать" at bounding box center [755, 512] width 76 height 30
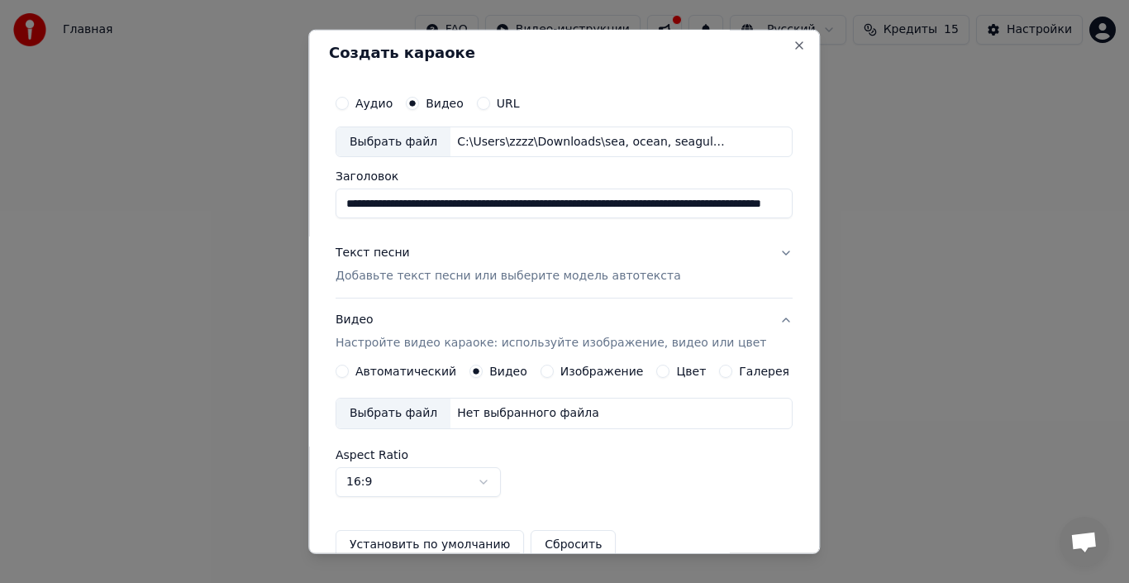
scroll to position [3, 0]
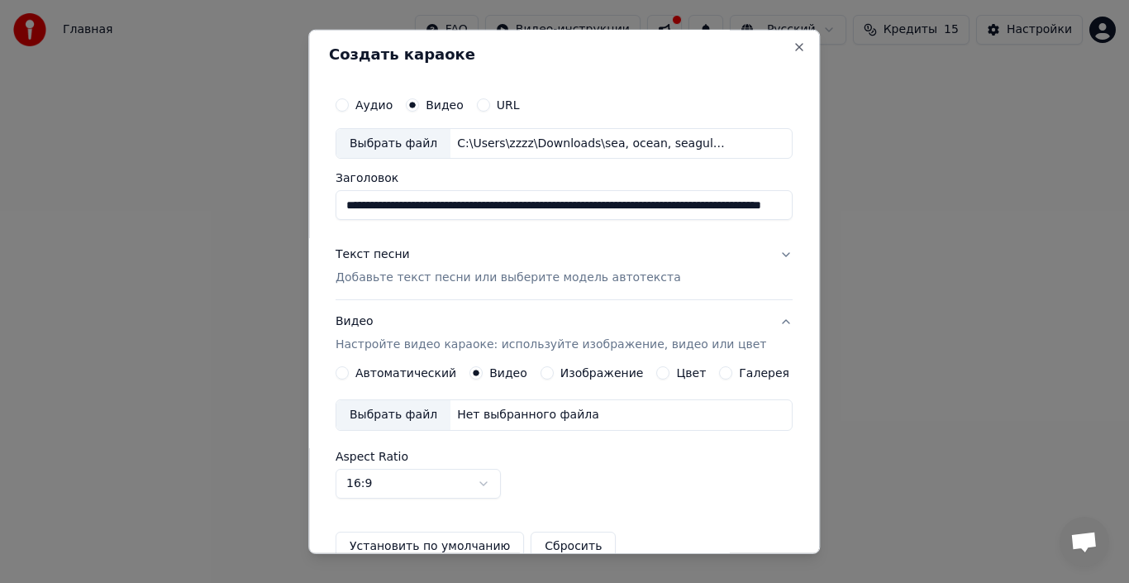
click at [599, 415] on div "Выбрать файл Нет выбранного файла" at bounding box center [564, 414] width 457 height 31
click at [517, 422] on div "Нет выбранного файла" at bounding box center [527, 415] width 155 height 17
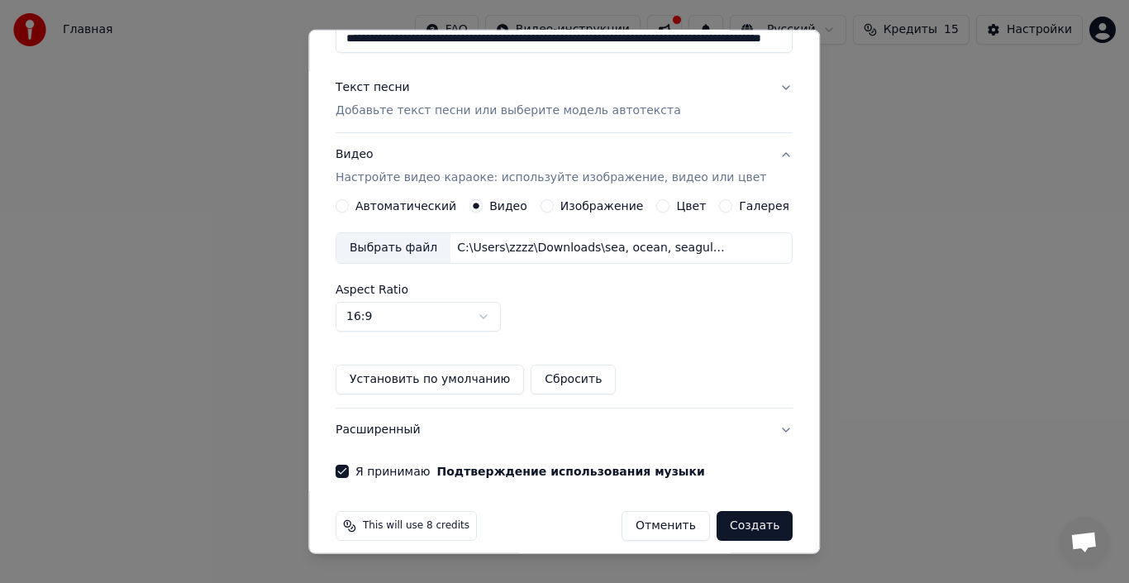
scroll to position [182, 0]
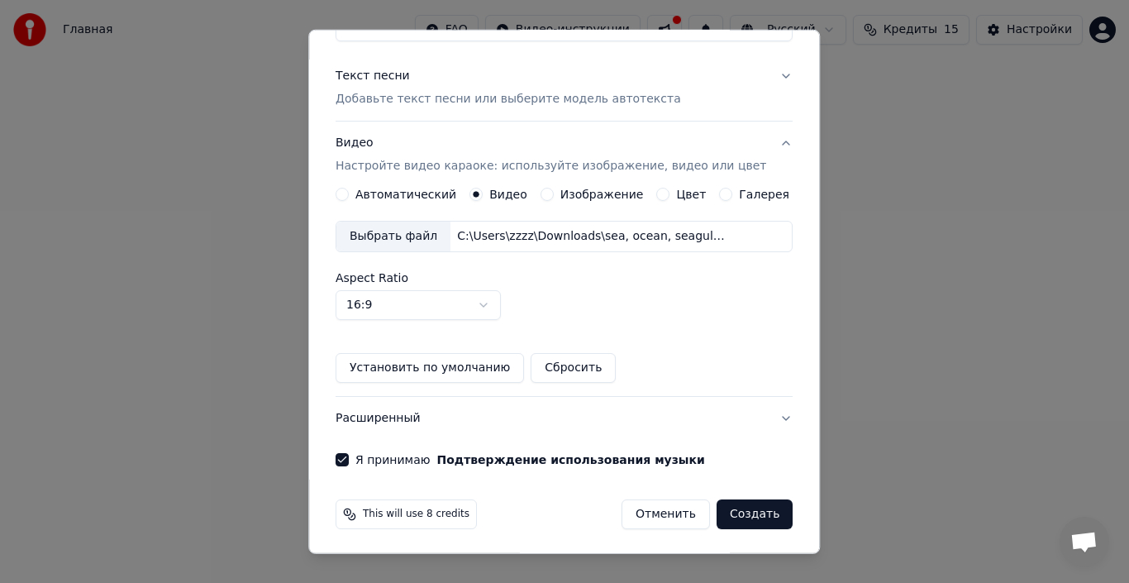
click at [740, 524] on button "Создать" at bounding box center [755, 514] width 76 height 30
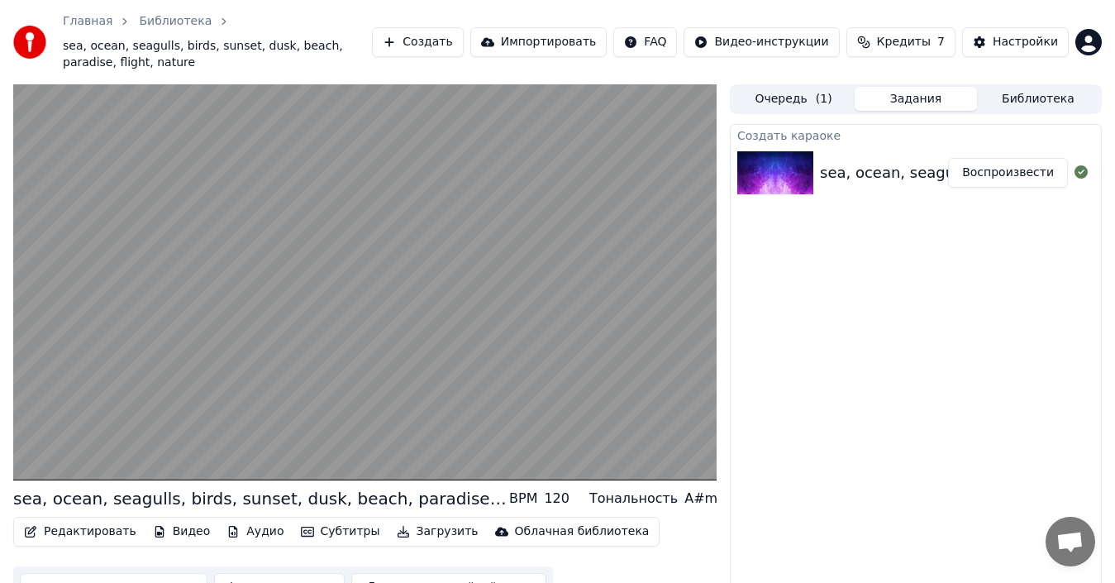
click at [86, 28] on link "Главная" at bounding box center [88, 21] width 50 height 17
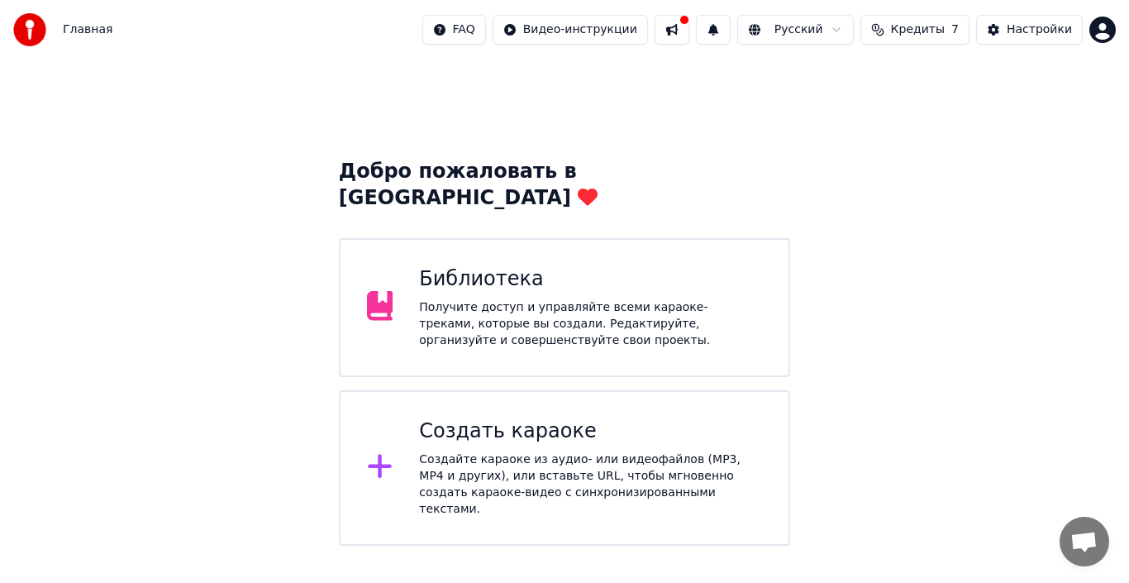
click at [468, 451] on div "Создайте караоке из аудио- или видеофайлов (MP3, MP4 и других), или вставьте UR…" at bounding box center [590, 484] width 343 height 66
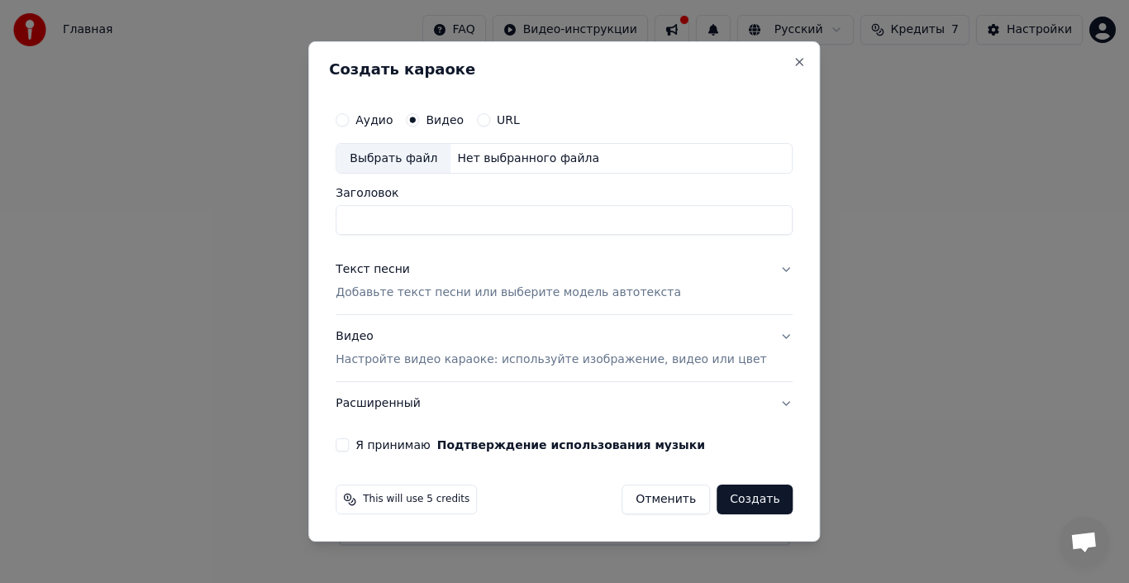
click at [489, 155] on div "Нет выбранного файла" at bounding box center [527, 158] width 155 height 17
click at [515, 169] on div "Выбрать файл Нет выбранного файла" at bounding box center [564, 158] width 457 height 31
type input "**********"
click at [426, 292] on p "Добавьте текст песни или выберите модель автотекста" at bounding box center [509, 293] width 346 height 17
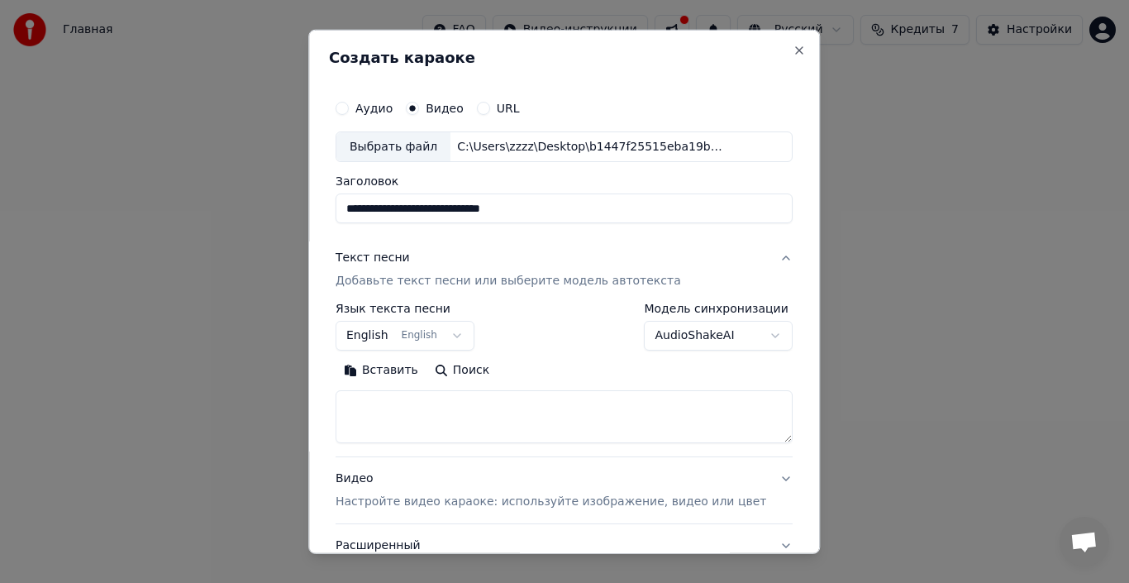
click at [472, 279] on p "Добавьте текст песни или выберите модель автотекста" at bounding box center [509, 281] width 346 height 17
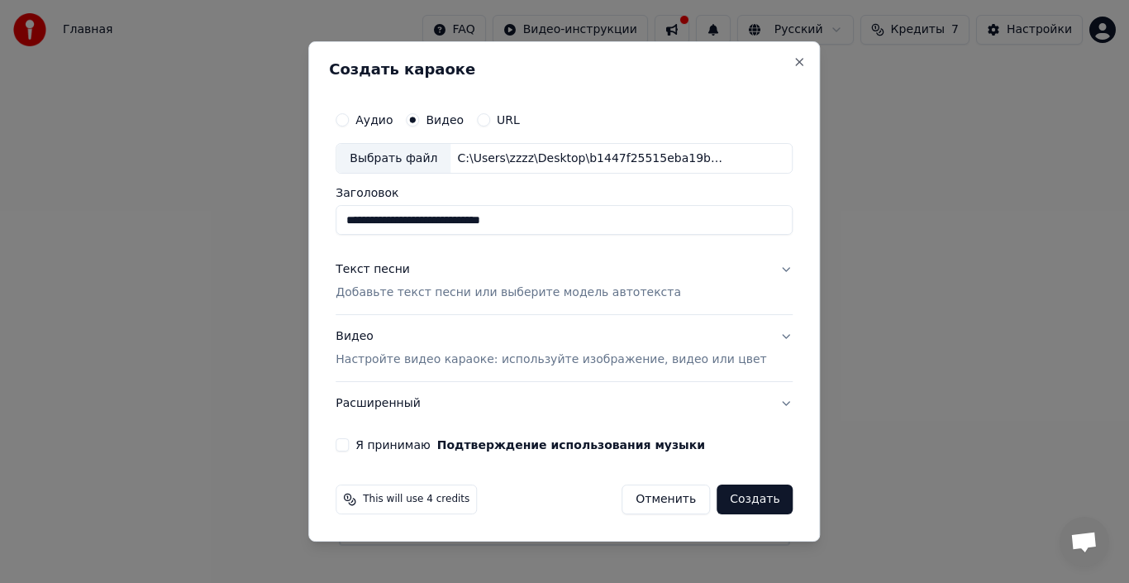
click at [441, 285] on p "Добавьте текст песни или выберите модель автотекста" at bounding box center [509, 293] width 346 height 17
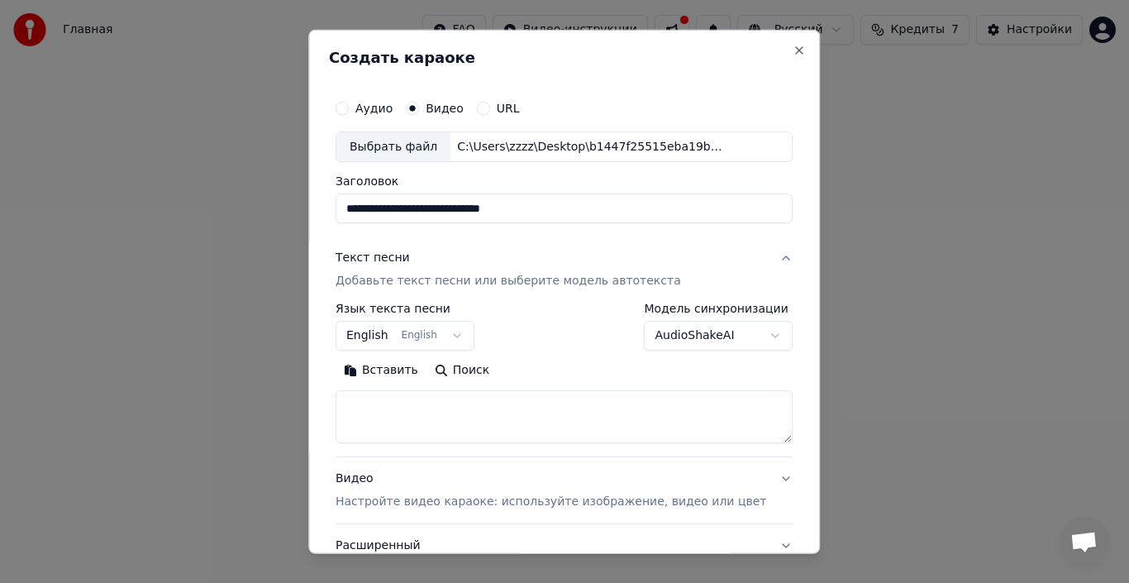
click at [412, 332] on button "English English" at bounding box center [405, 336] width 139 height 30
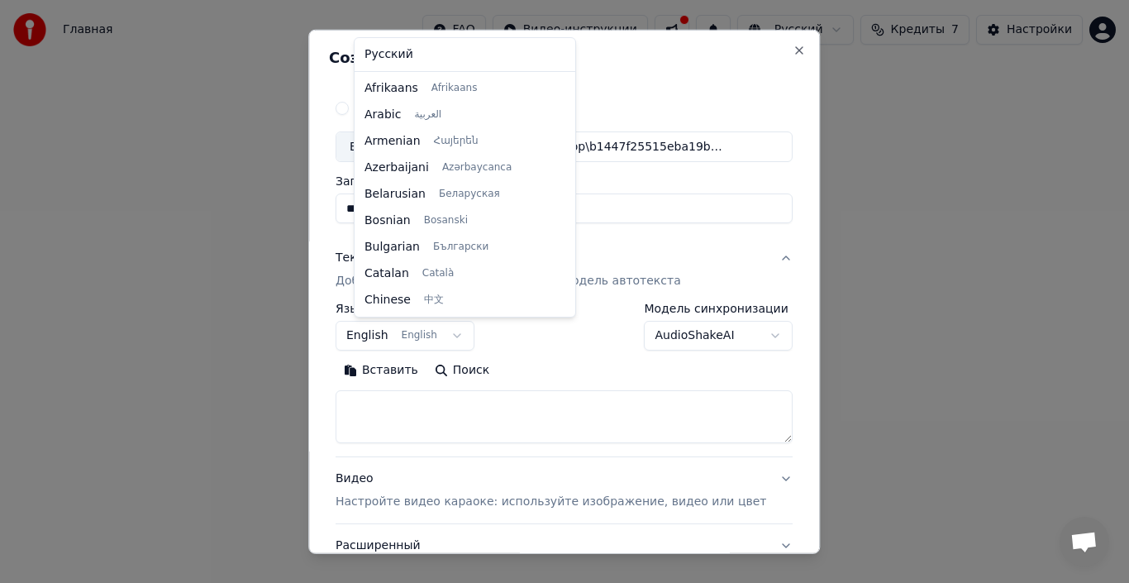
scroll to position [132, 0]
select select "**"
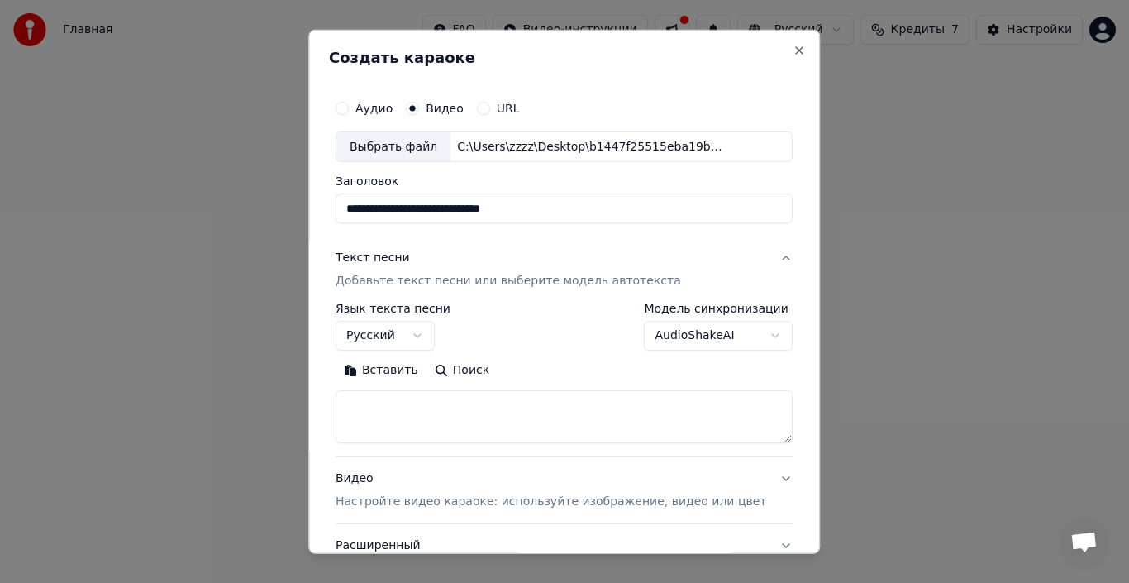
click at [409, 258] on div "Текст песни" at bounding box center [373, 258] width 74 height 17
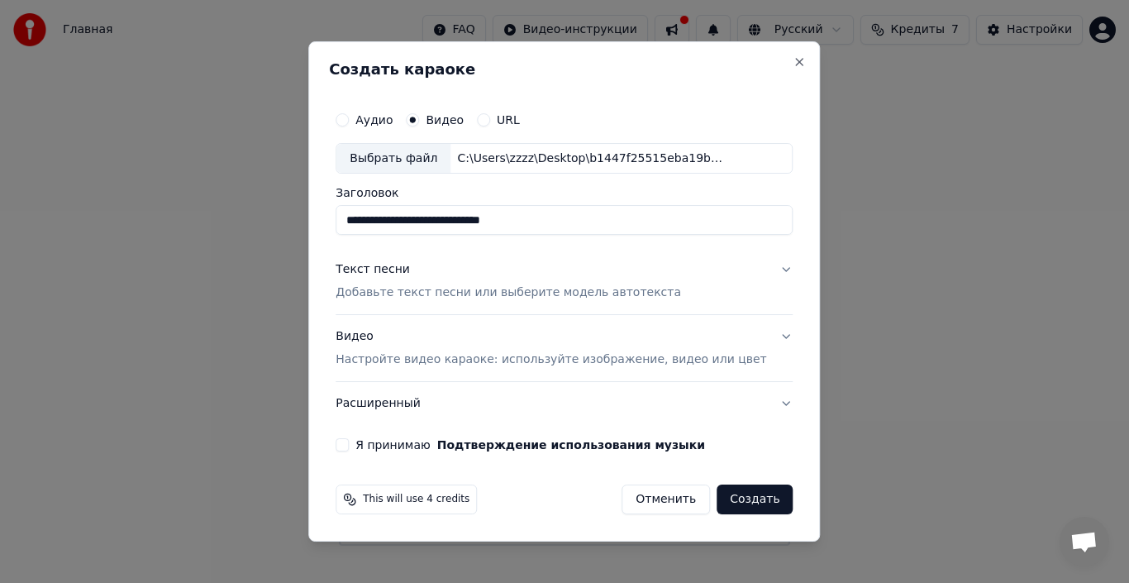
click at [409, 269] on div "Текст песни" at bounding box center [373, 270] width 74 height 17
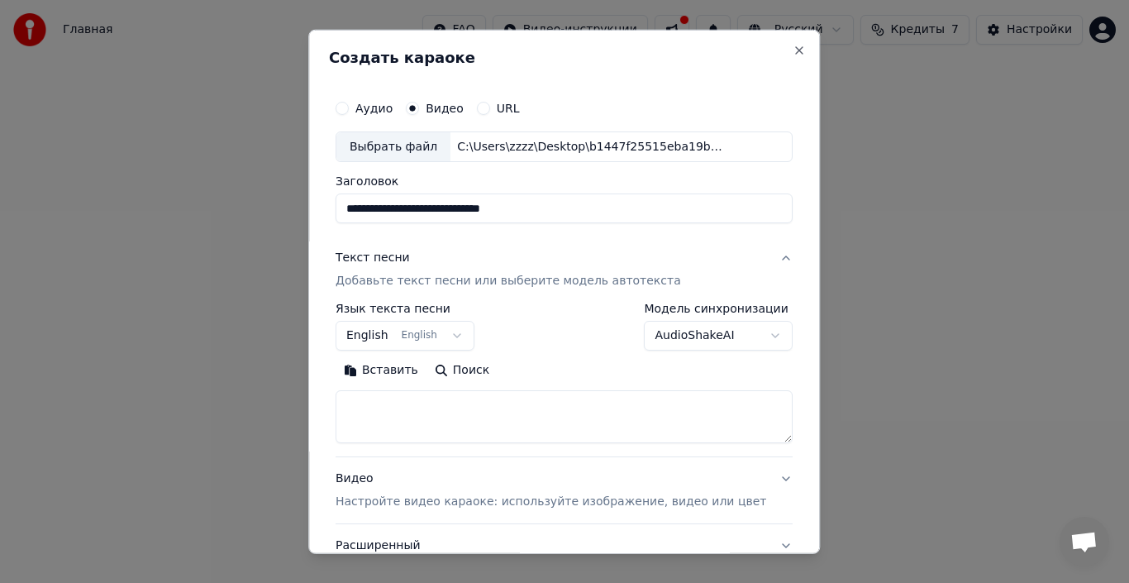
click at [384, 339] on button "English English" at bounding box center [405, 336] width 139 height 30
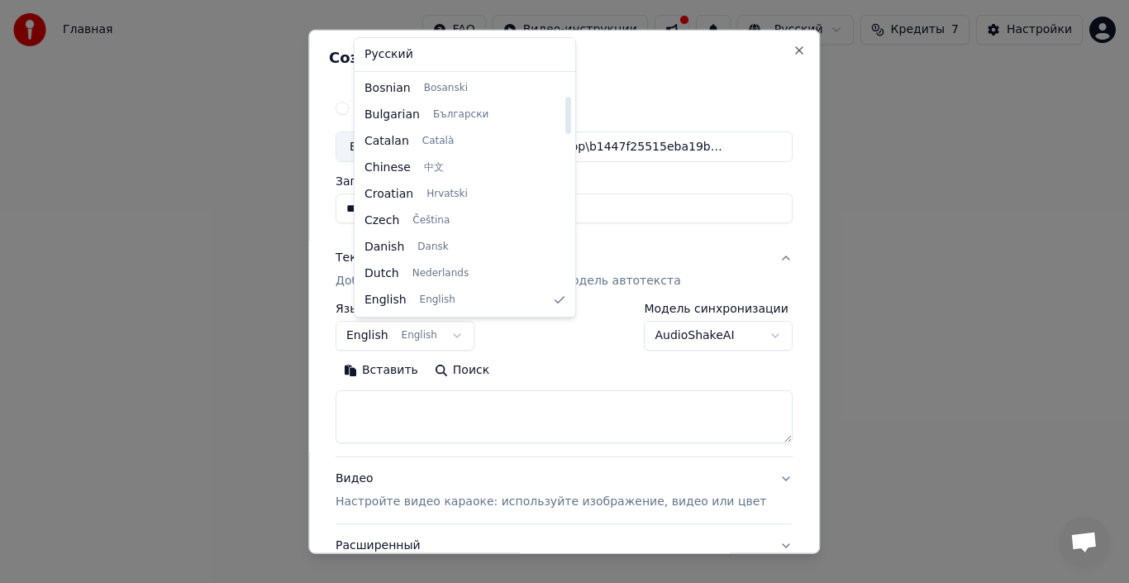
select select "**"
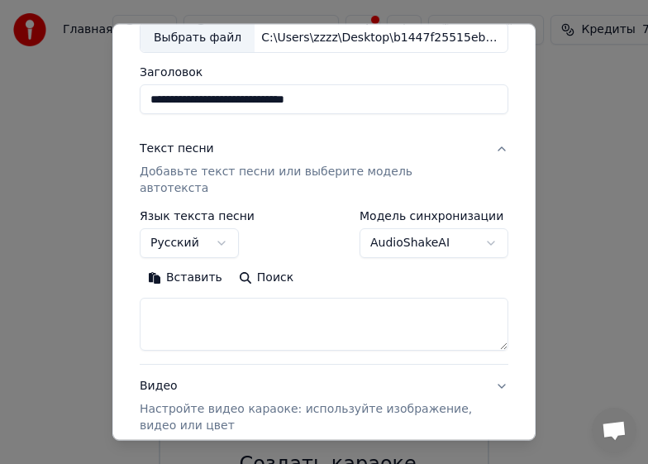
scroll to position [254, 0]
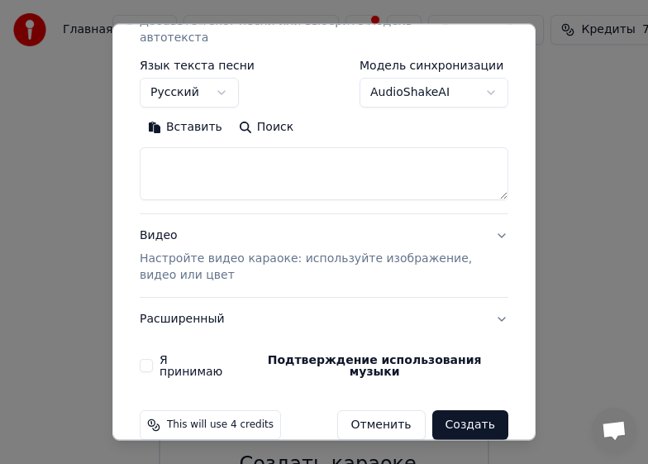
click at [176, 114] on button "Вставить" at bounding box center [185, 127] width 91 height 26
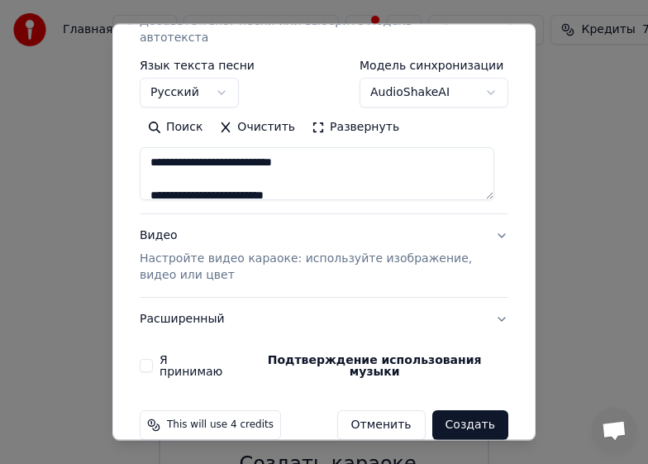
click at [295, 250] on p "Настройте видео караоке: используйте изображение, видео или цвет" at bounding box center [311, 266] width 342 height 33
type textarea "**********"
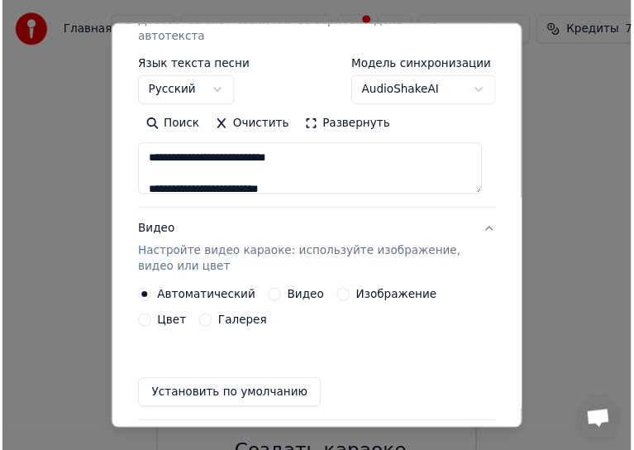
scroll to position [236, 0]
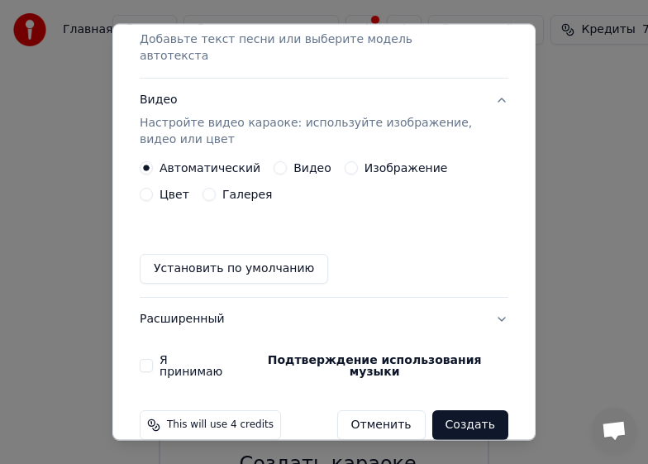
click at [460, 410] on button "Создать" at bounding box center [470, 425] width 76 height 30
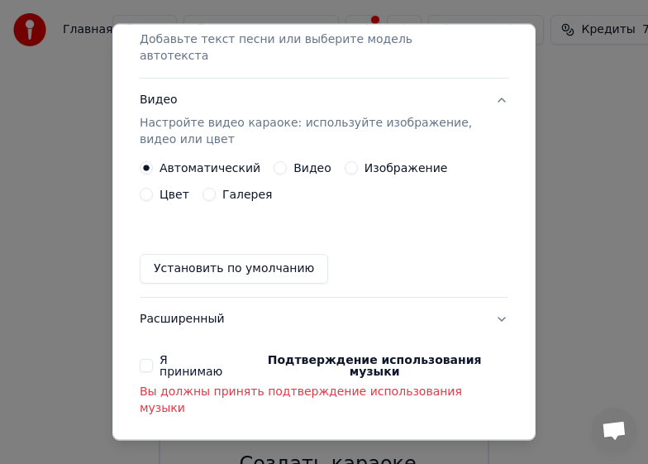
click at [155, 354] on div "Я принимаю Подтверждение использования музыки" at bounding box center [324, 365] width 369 height 23
click at [141, 359] on button "Я принимаю Подтверждение использования музыки" at bounding box center [146, 365] width 13 height 13
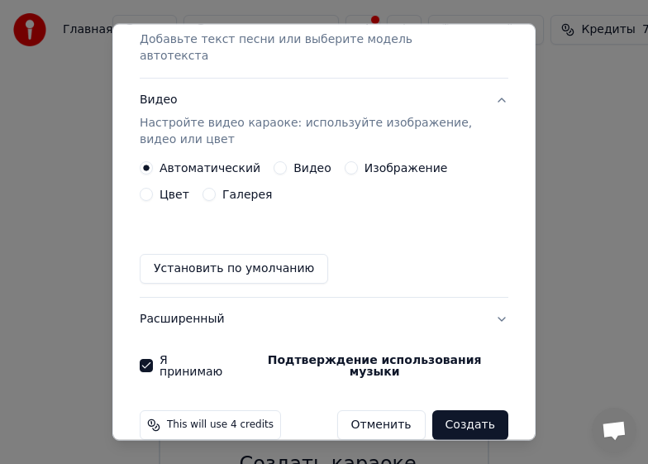
click at [468, 410] on button "Создать" at bounding box center [470, 425] width 76 height 30
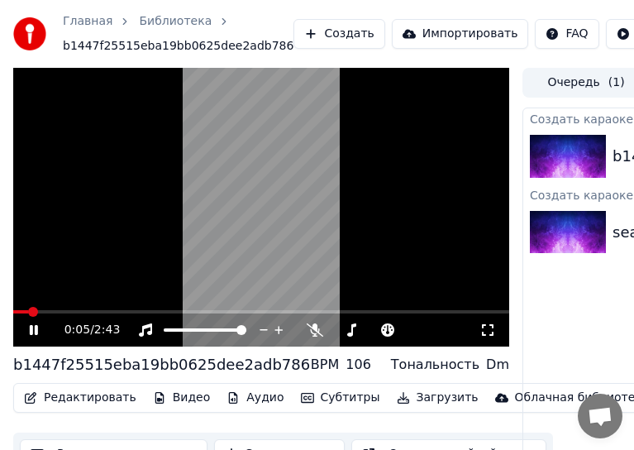
click at [28, 310] on span at bounding box center [20, 311] width 15 height 3
click at [13, 310] on span at bounding box center [13, 311] width 0 height 3
